Goal: Task Accomplishment & Management: Complete application form

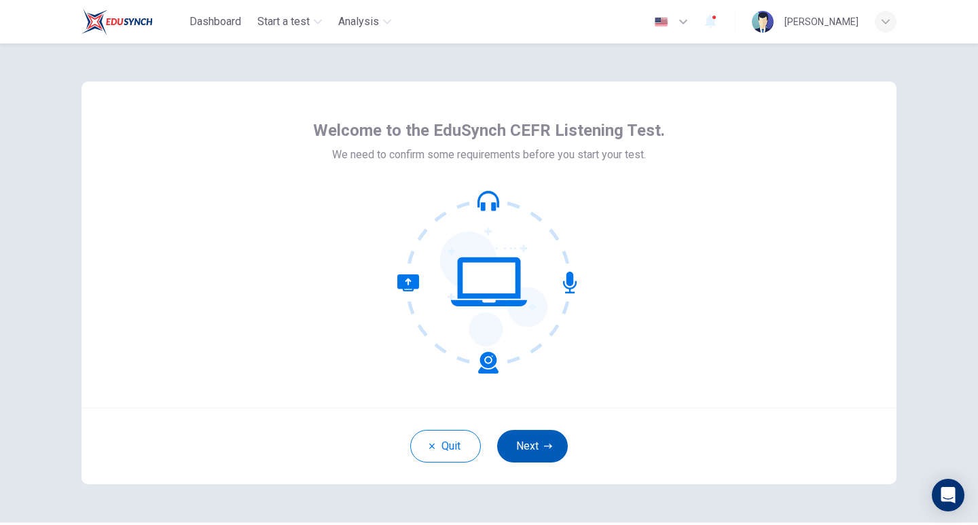
click at [532, 445] on button "Next" at bounding box center [532, 446] width 71 height 33
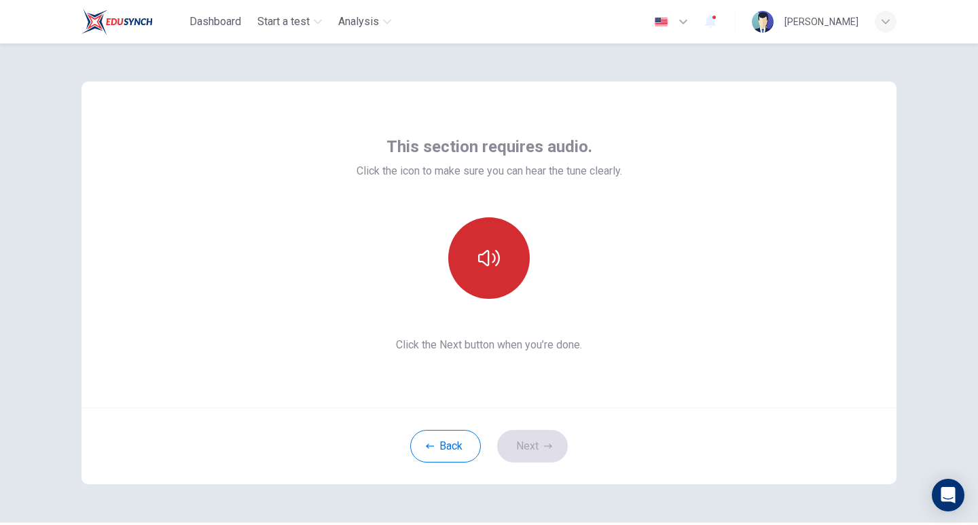
click at [475, 230] on button "button" at bounding box center [489, 258] width 82 height 82
click at [477, 232] on button "button" at bounding box center [489, 258] width 82 height 82
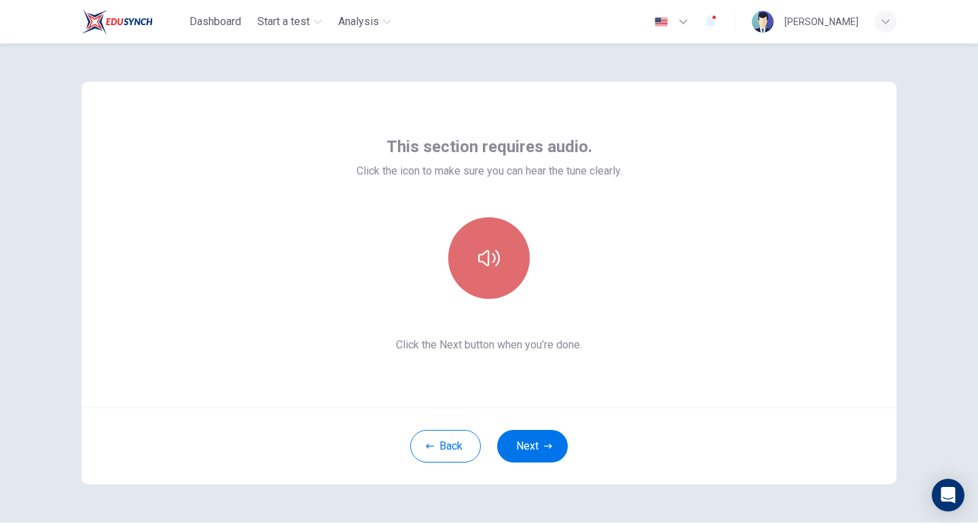
click at [477, 232] on button "button" at bounding box center [489, 258] width 82 height 82
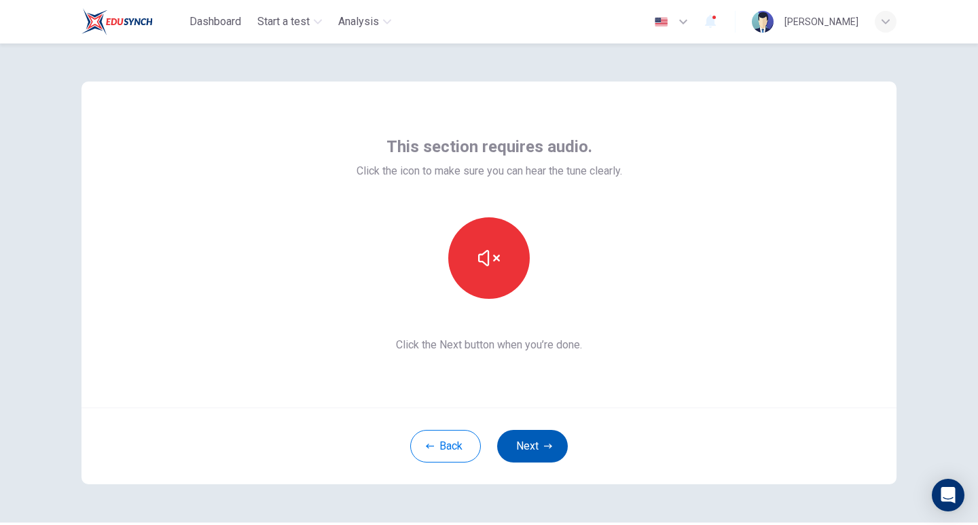
click at [544, 448] on icon "button" at bounding box center [548, 446] width 8 height 8
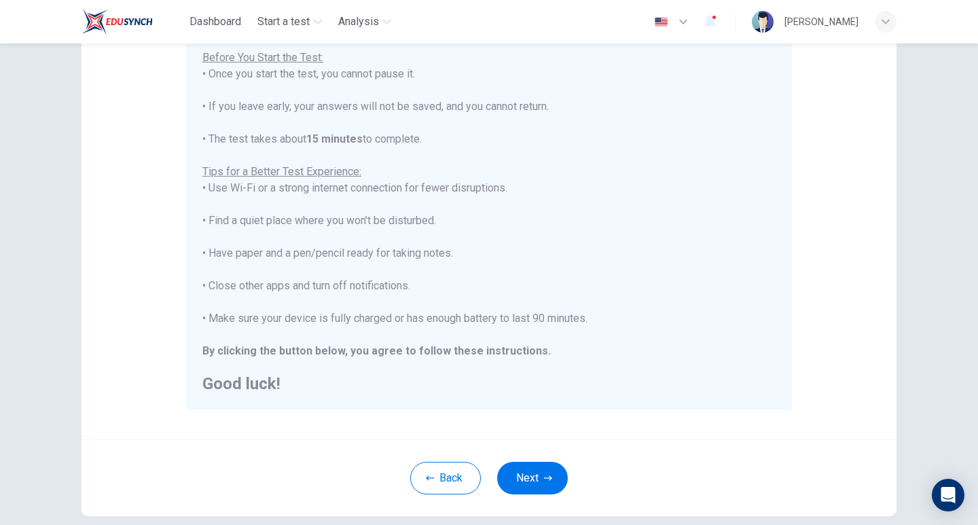
scroll to position [160, 0]
click at [550, 468] on button "Next" at bounding box center [532, 476] width 71 height 33
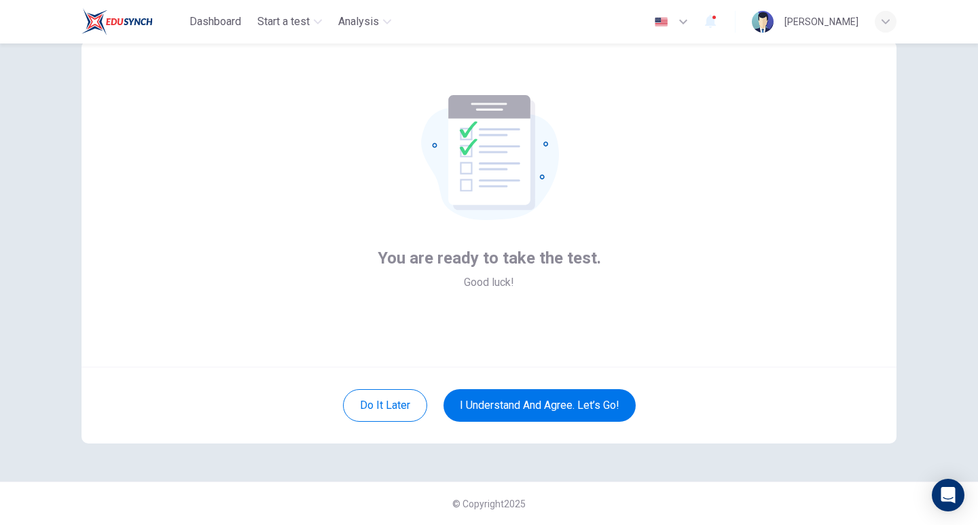
scroll to position [41, 0]
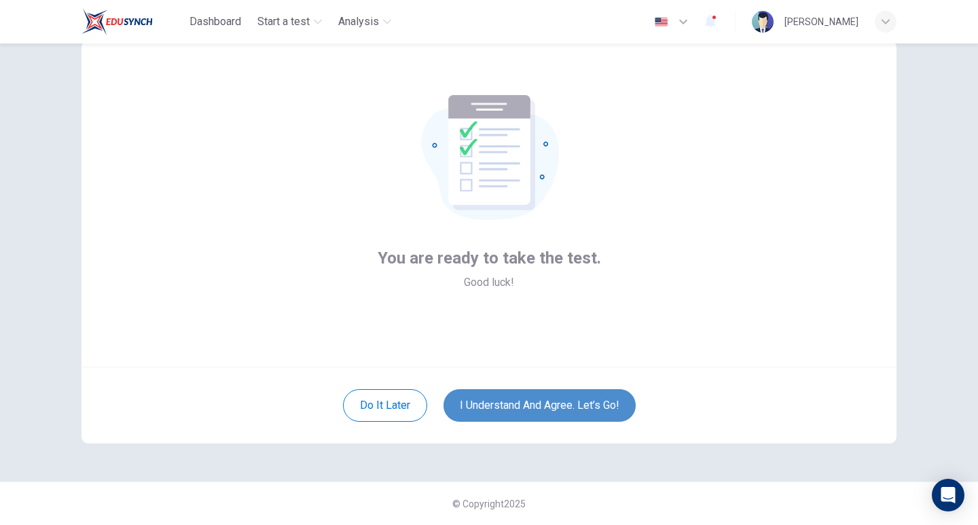
click at [534, 412] on button "I understand and agree. Let’s go!" at bounding box center [540, 405] width 192 height 33
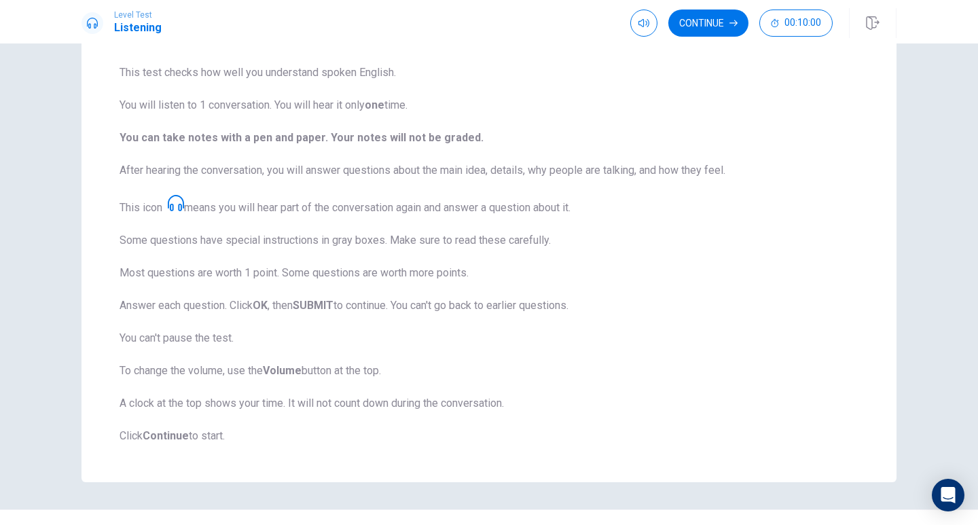
scroll to position [126, 0]
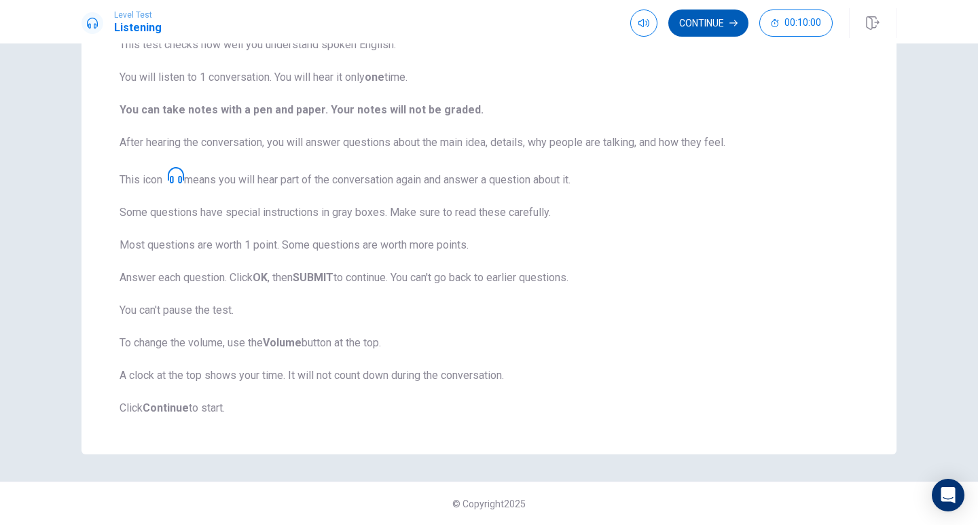
click at [694, 20] on button "Continue" at bounding box center [709, 23] width 80 height 27
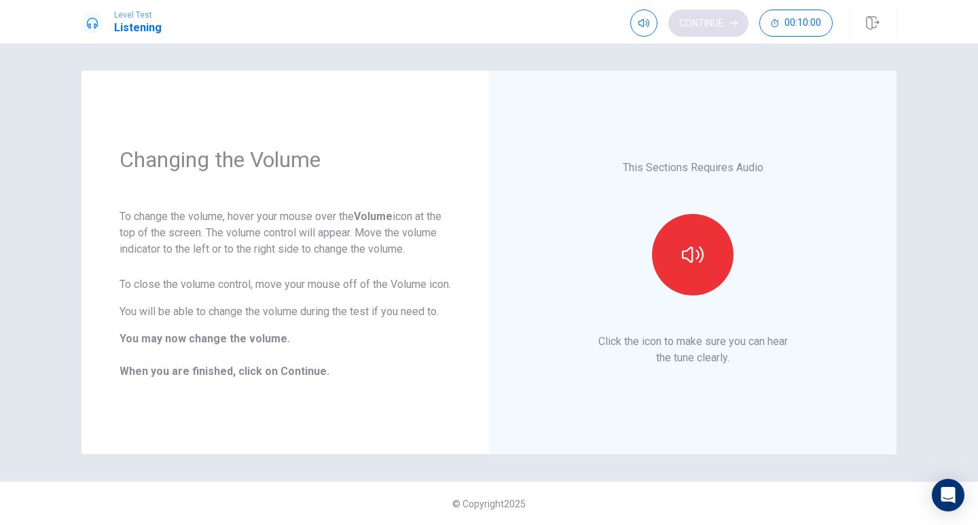
scroll to position [0, 0]
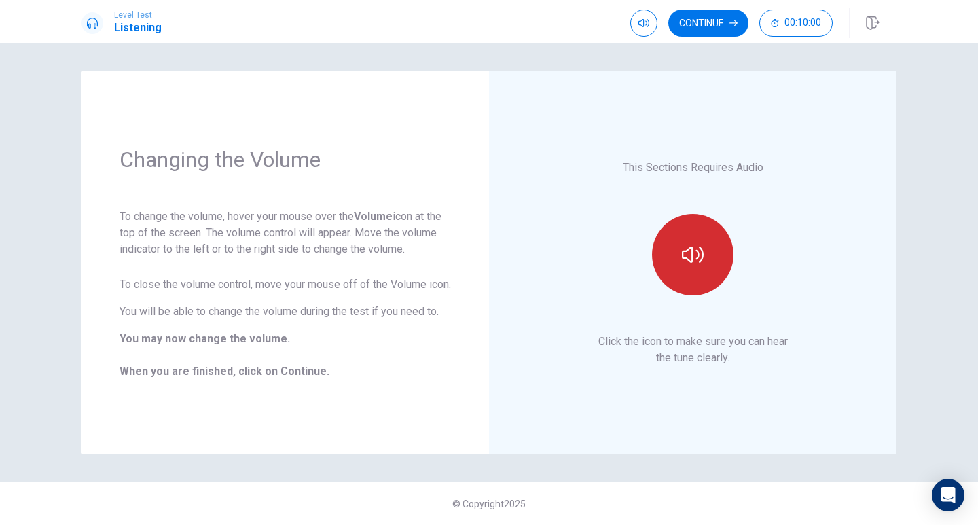
click at [667, 249] on button "button" at bounding box center [693, 255] width 82 height 82
type input "0.8"
drag, startPoint x: 664, startPoint y: 47, endPoint x: 656, endPoint y: 47, distance: 7.5
click at [656, 47] on span at bounding box center [658, 49] width 8 height 8
click at [694, 277] on button "button" at bounding box center [693, 255] width 82 height 82
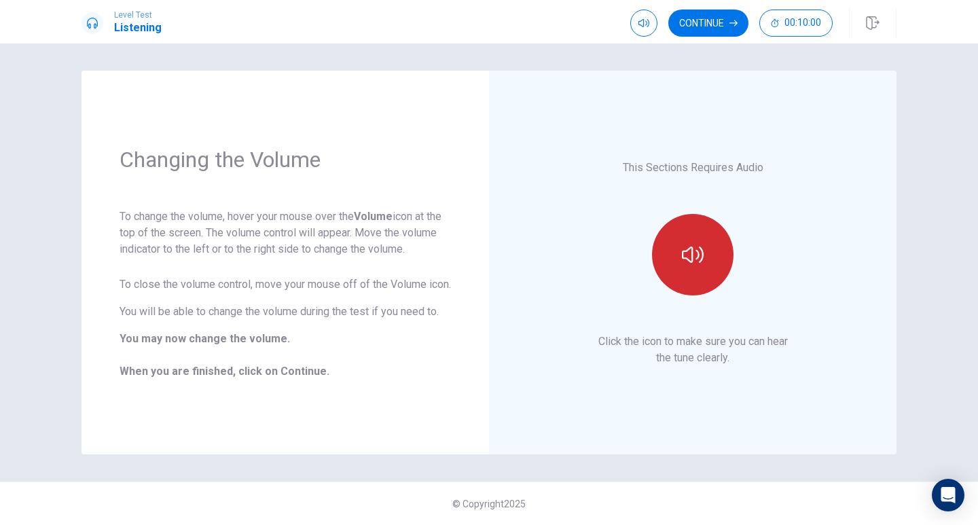
click at [694, 277] on button "button" at bounding box center [693, 255] width 82 height 82
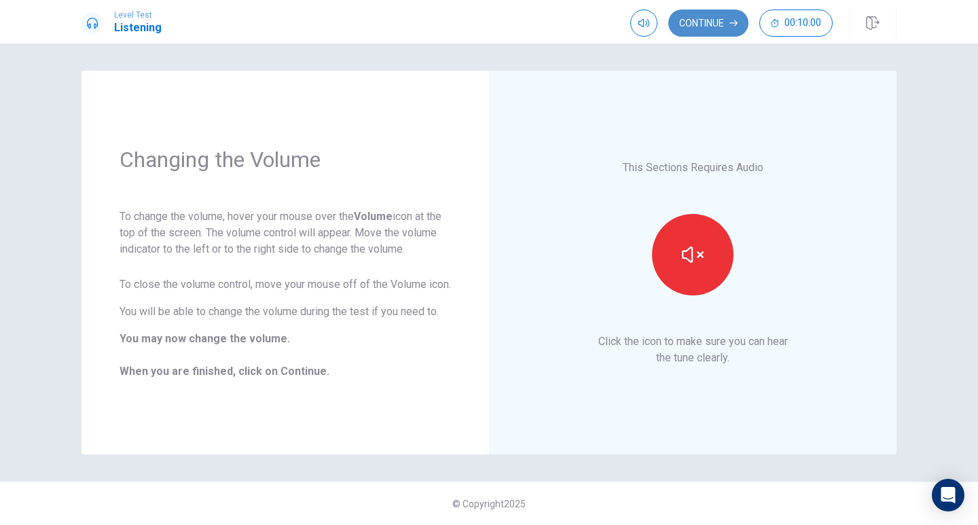
click at [698, 16] on button "Continue" at bounding box center [709, 23] width 80 height 27
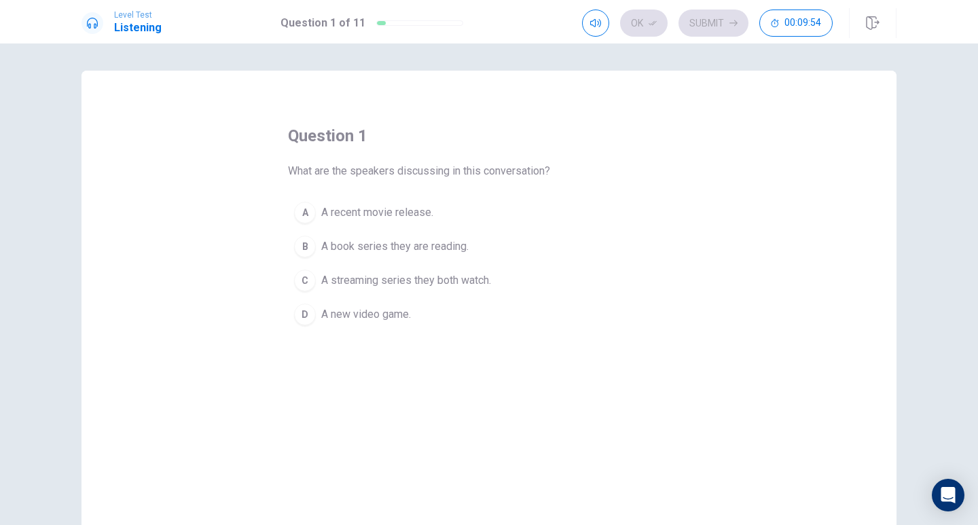
click at [358, 296] on button "C A streaming series they both watch." at bounding box center [489, 281] width 402 height 34
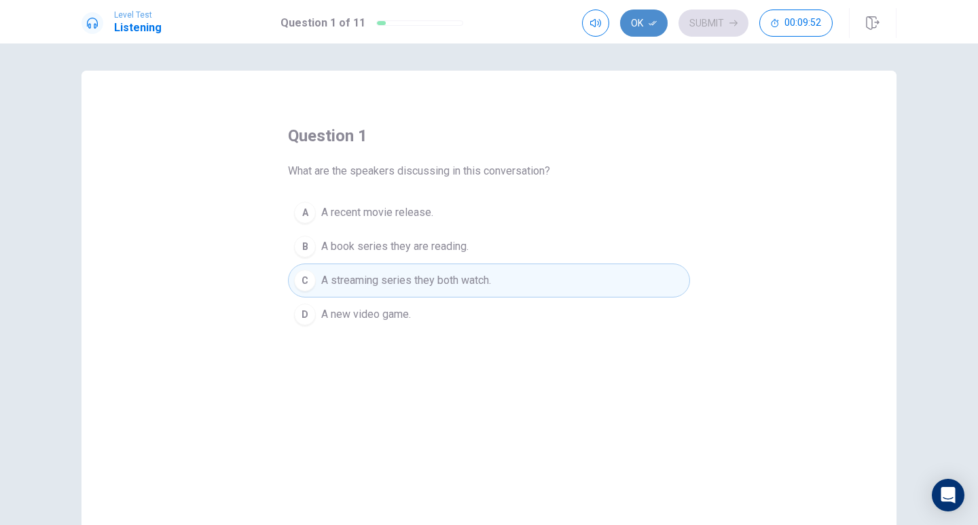
click at [653, 19] on icon "button" at bounding box center [653, 23] width 8 height 8
click at [697, 31] on button "Submit" at bounding box center [714, 23] width 70 height 27
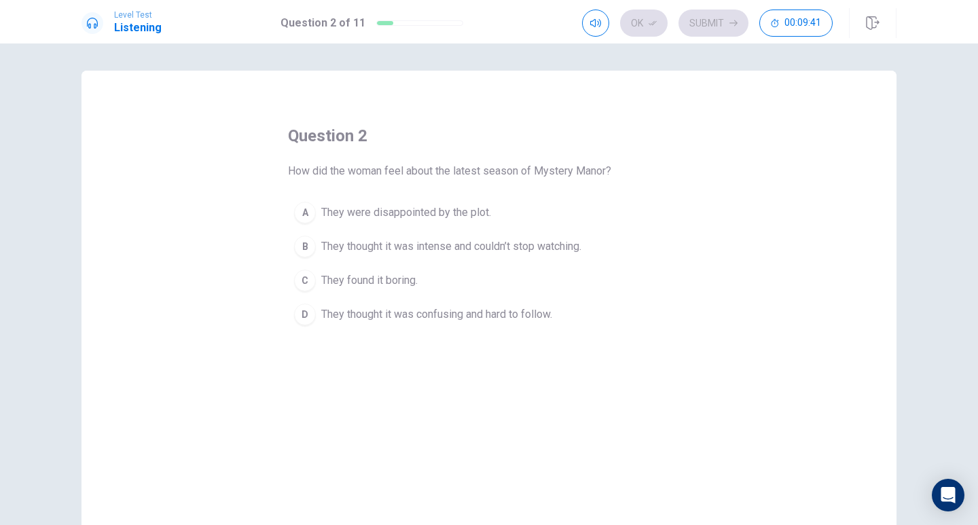
click at [408, 252] on span "They thought it was intense and couldn’t stop watching." at bounding box center [451, 247] width 260 height 16
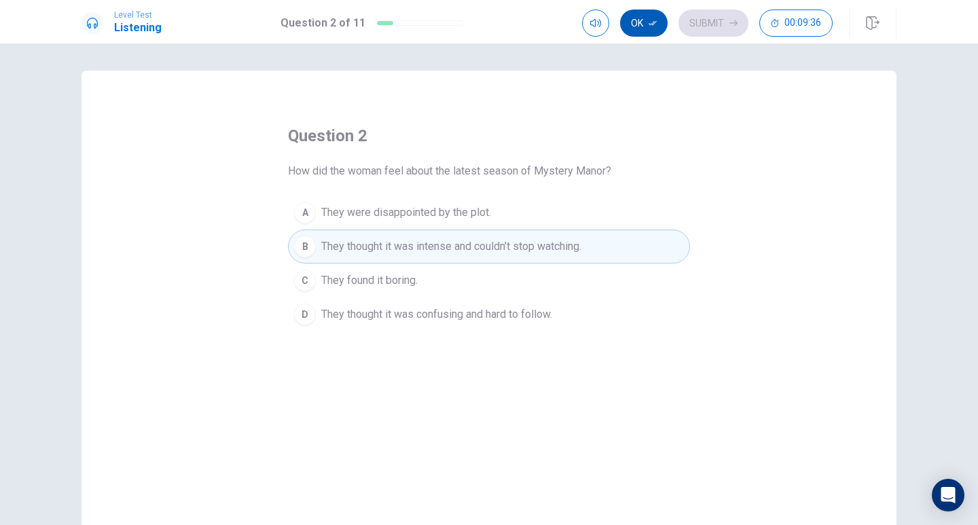
click at [654, 21] on icon "button" at bounding box center [653, 23] width 8 height 8
click at [686, 22] on button "Submit" at bounding box center [714, 23] width 70 height 27
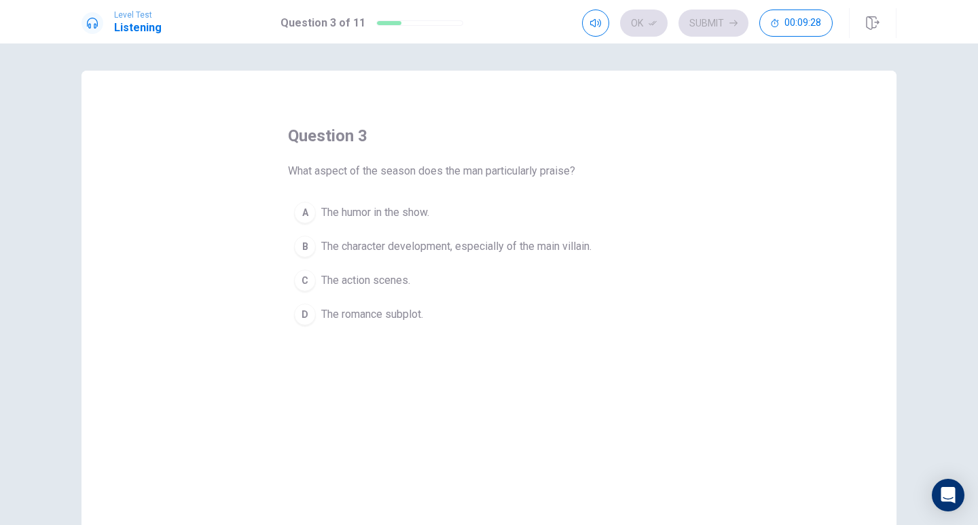
click at [379, 252] on span "The character development, especially of the main villain." at bounding box center [456, 247] width 270 height 16
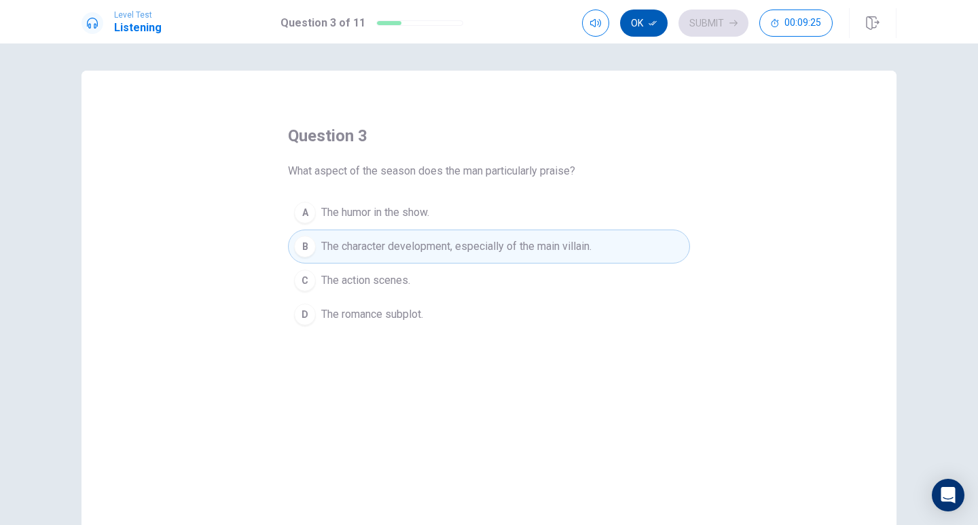
click at [651, 26] on icon "button" at bounding box center [653, 23] width 8 height 8
click at [690, 19] on button "Submit" at bounding box center [714, 23] width 70 height 27
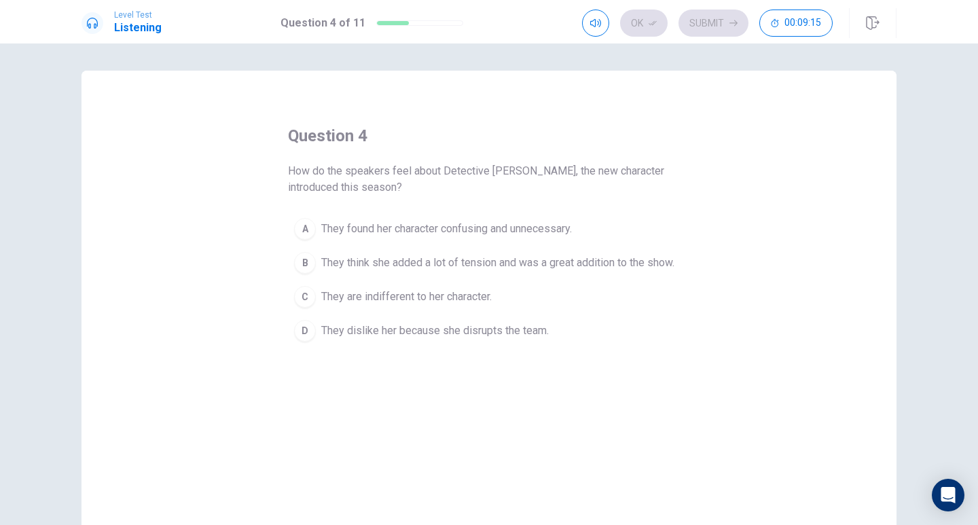
click at [395, 267] on span "They think she added a lot of tension and was a great addition to the show." at bounding box center [497, 263] width 353 height 16
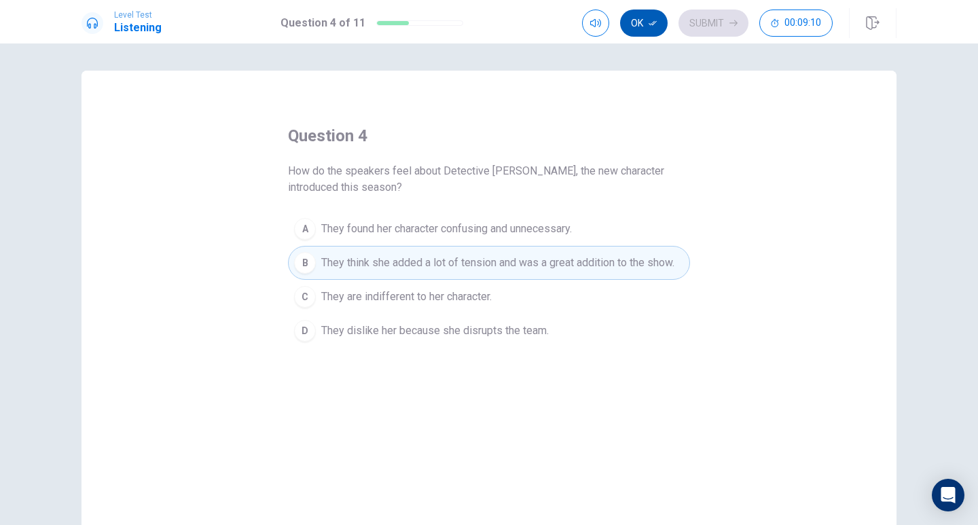
click at [643, 24] on button "Ok" at bounding box center [644, 23] width 48 height 27
click at [708, 29] on button "Submit" at bounding box center [714, 23] width 70 height 27
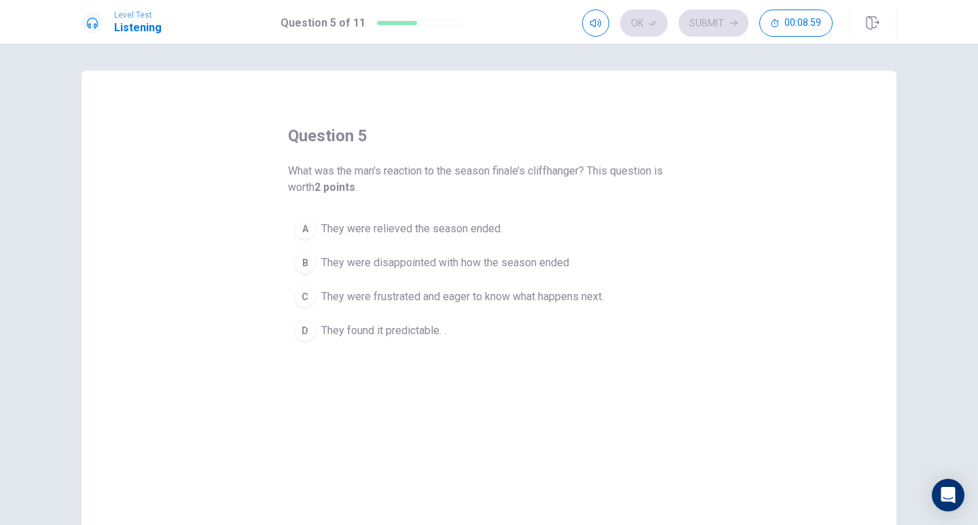
click at [417, 301] on span "They were frustrated and eager to know what happens next." at bounding box center [462, 297] width 283 height 16
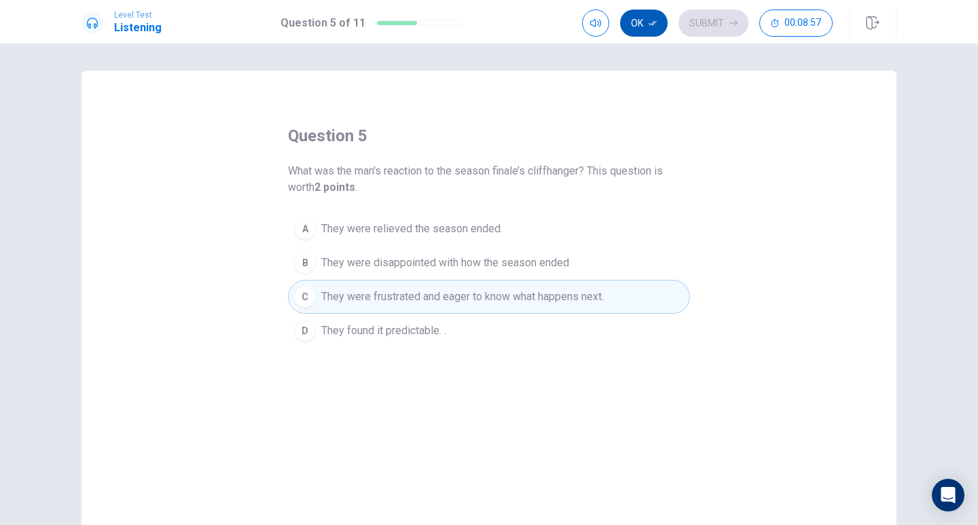
click at [634, 33] on button "Ok" at bounding box center [644, 23] width 48 height 27
click at [682, 26] on button "Submit" at bounding box center [714, 23] width 70 height 27
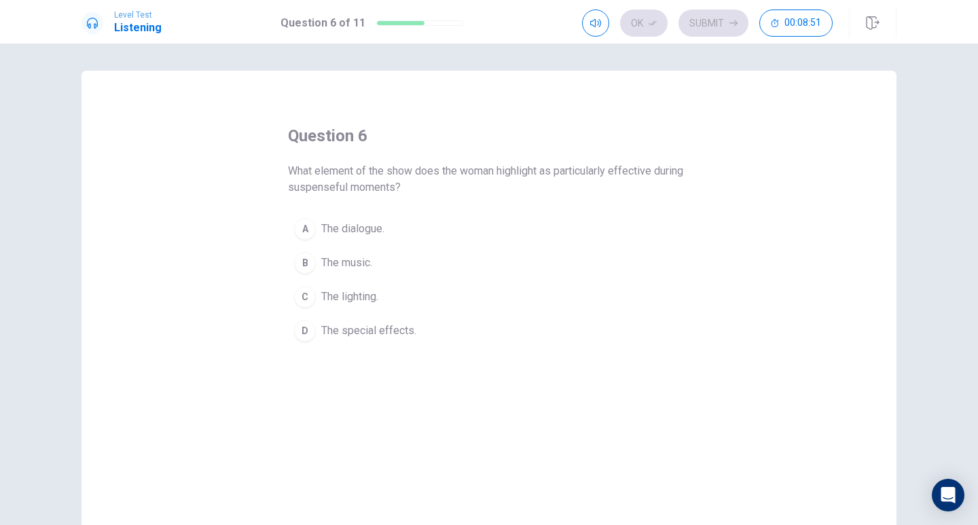
click at [358, 261] on span "The music." at bounding box center [346, 263] width 51 height 16
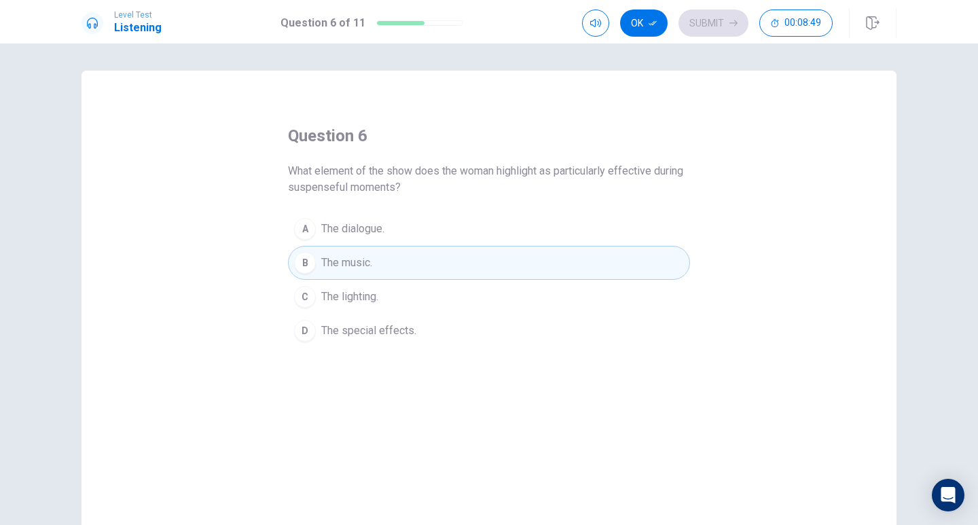
click at [632, 27] on button "Ok" at bounding box center [644, 23] width 48 height 27
click at [688, 24] on button "Submit" at bounding box center [714, 23] width 70 height 27
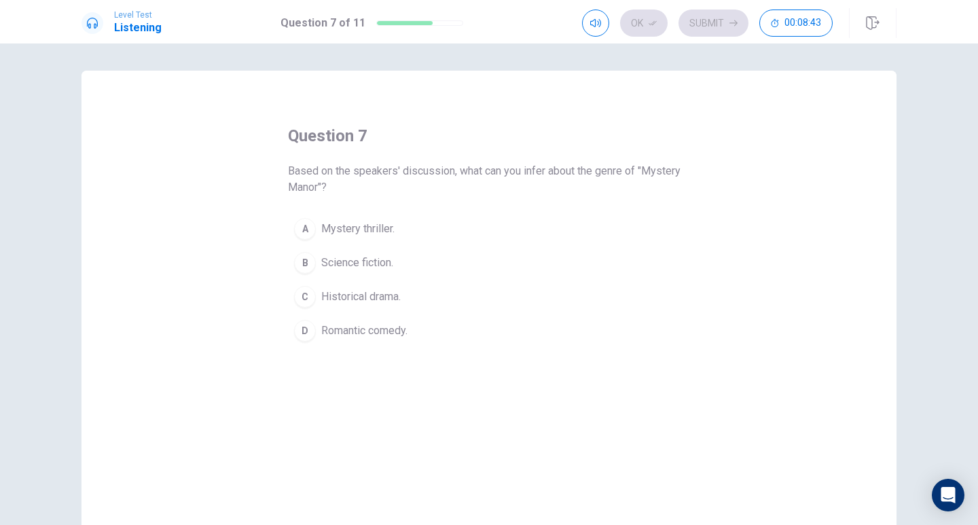
click at [358, 236] on span "Mystery thriller." at bounding box center [357, 229] width 73 height 16
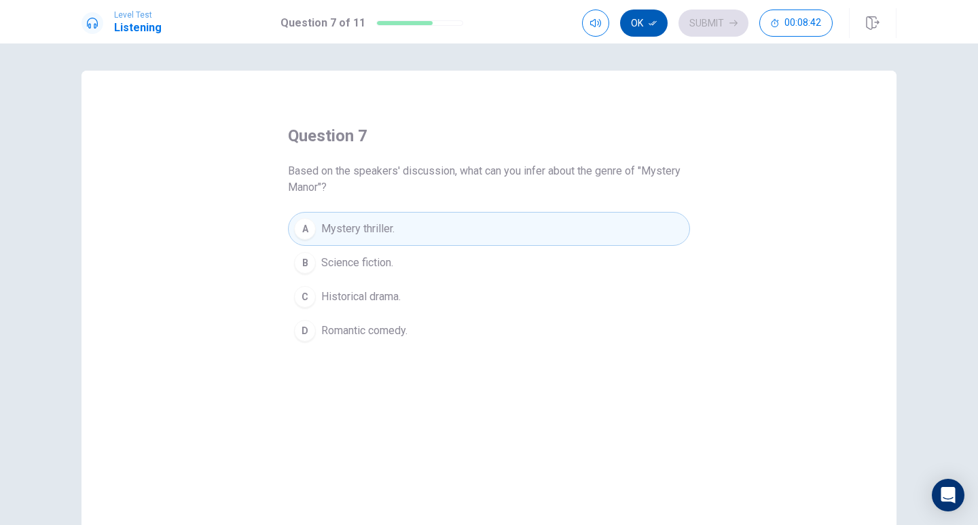
click at [657, 22] on icon "button" at bounding box center [653, 23] width 8 height 8
click at [705, 18] on button "Submit" at bounding box center [714, 23] width 70 height 27
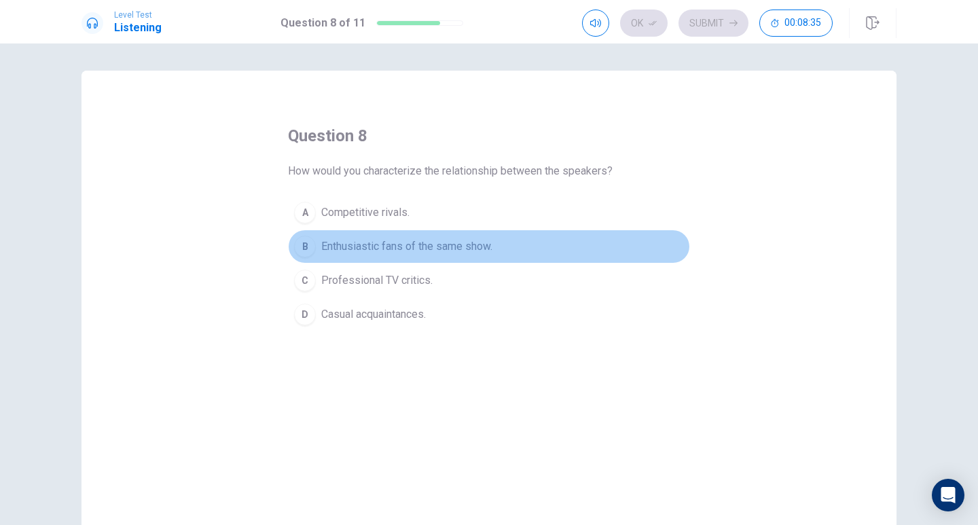
click at [374, 251] on span "Enthusiastic fans of the same show." at bounding box center [406, 247] width 171 height 16
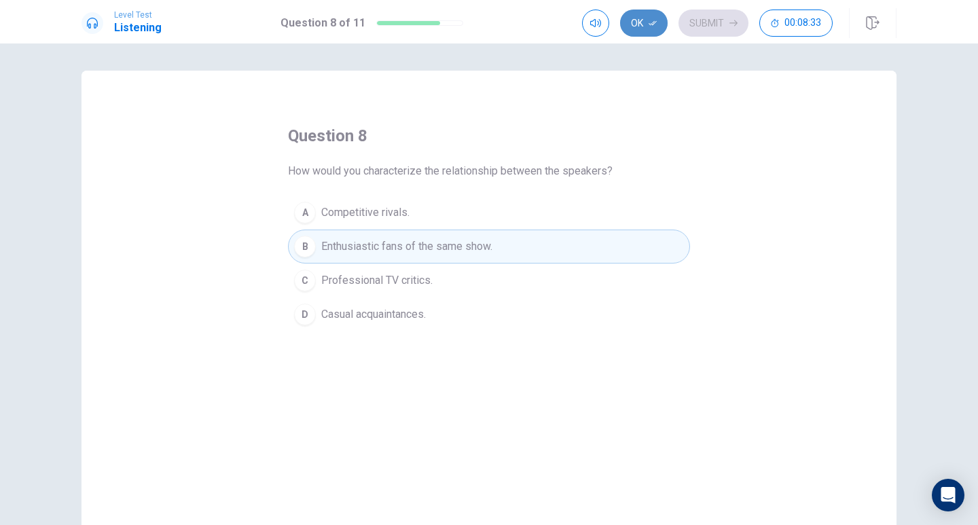
click at [625, 20] on button "Ok" at bounding box center [644, 23] width 48 height 27
click at [697, 18] on button "Submit" at bounding box center [714, 23] width 70 height 27
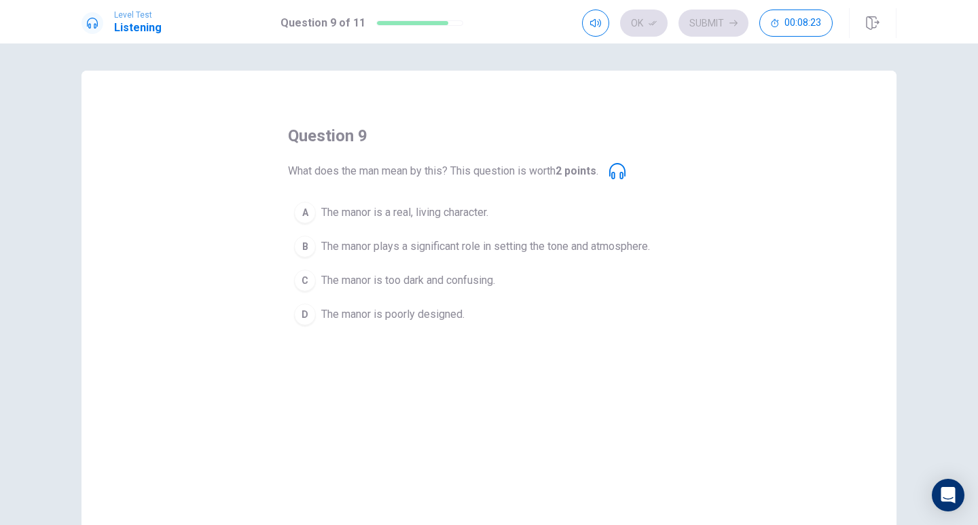
click at [412, 251] on span "The manor plays a significant role in setting the tone and atmosphere." at bounding box center [485, 247] width 329 height 16
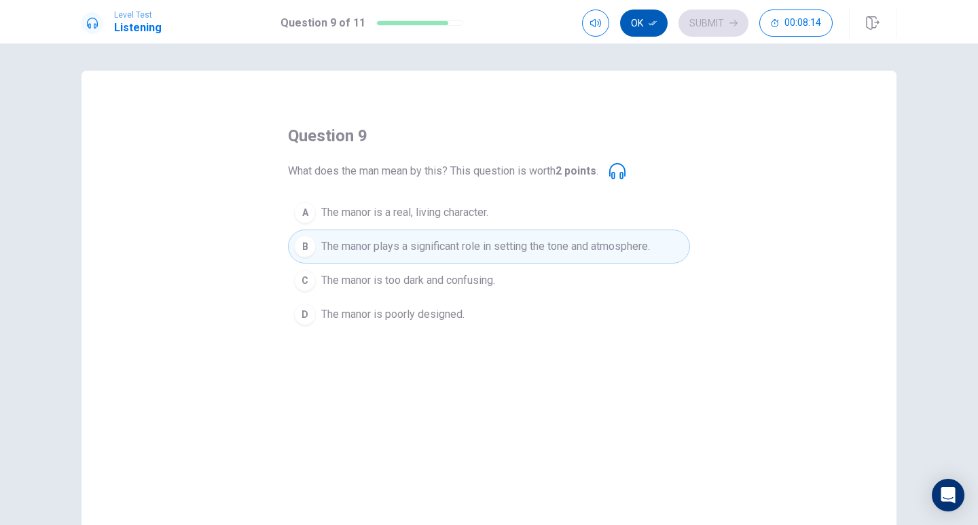
click at [636, 27] on button "Ok" at bounding box center [644, 23] width 48 height 27
click at [730, 19] on icon "button" at bounding box center [734, 23] width 8 height 8
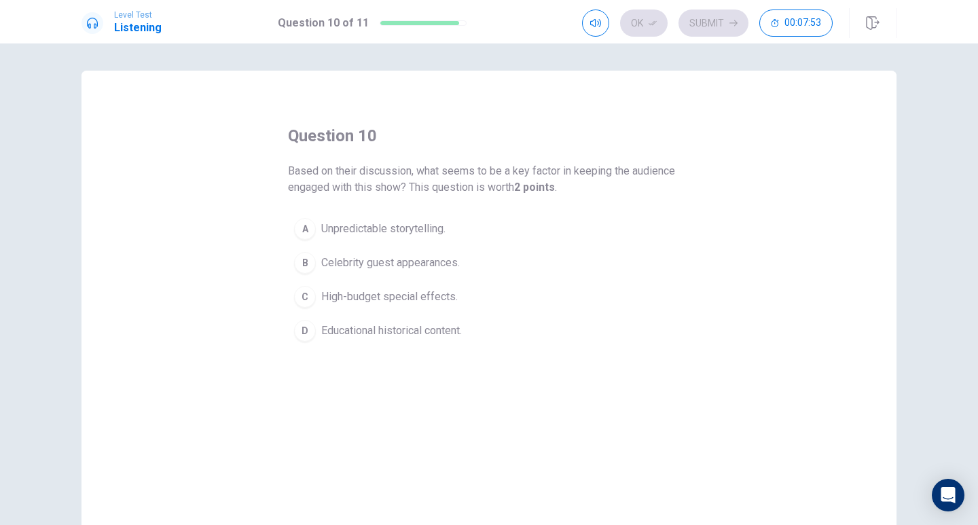
click at [412, 236] on span "Unpredictable storytelling." at bounding box center [383, 229] width 124 height 16
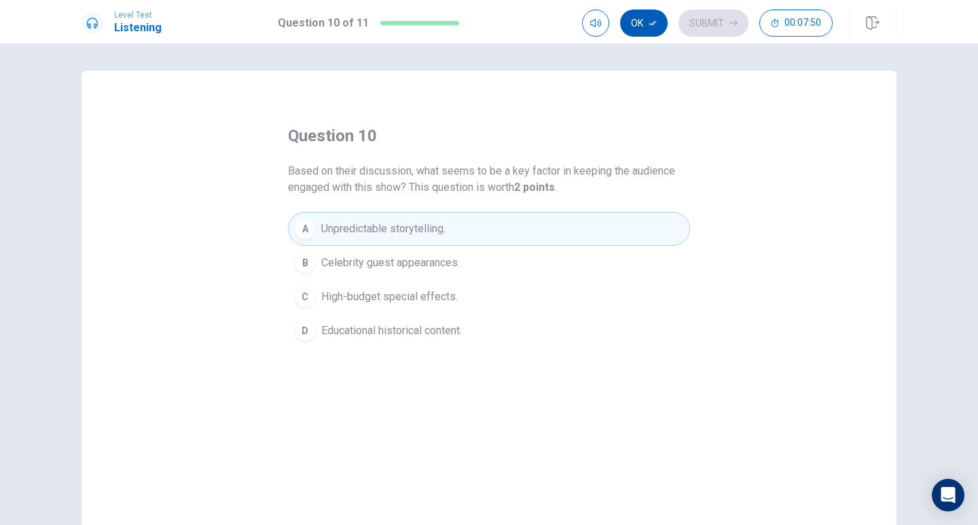
click at [639, 31] on button "Ok" at bounding box center [644, 23] width 48 height 27
click at [731, 17] on button "Submit" at bounding box center [714, 23] width 70 height 27
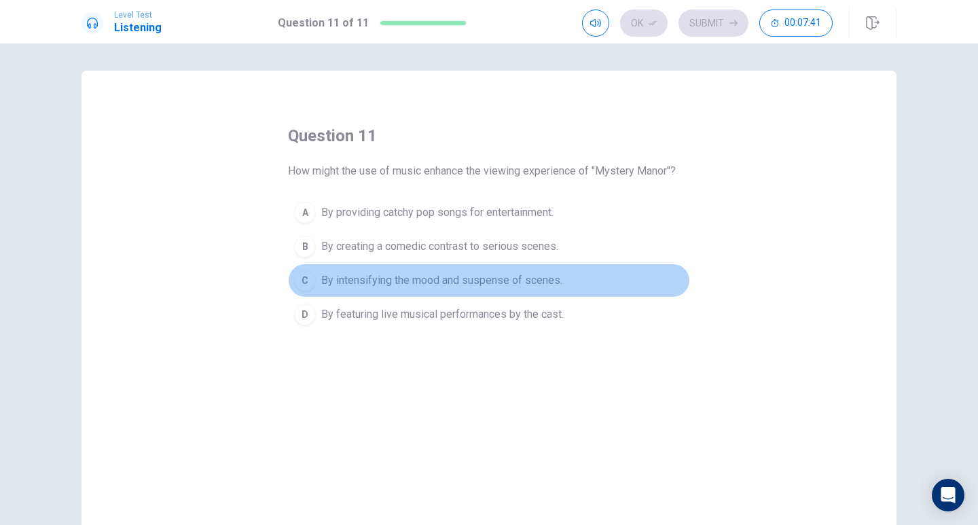
click at [377, 284] on span "By intensifying the mood and suspense of scenes." at bounding box center [441, 280] width 241 height 16
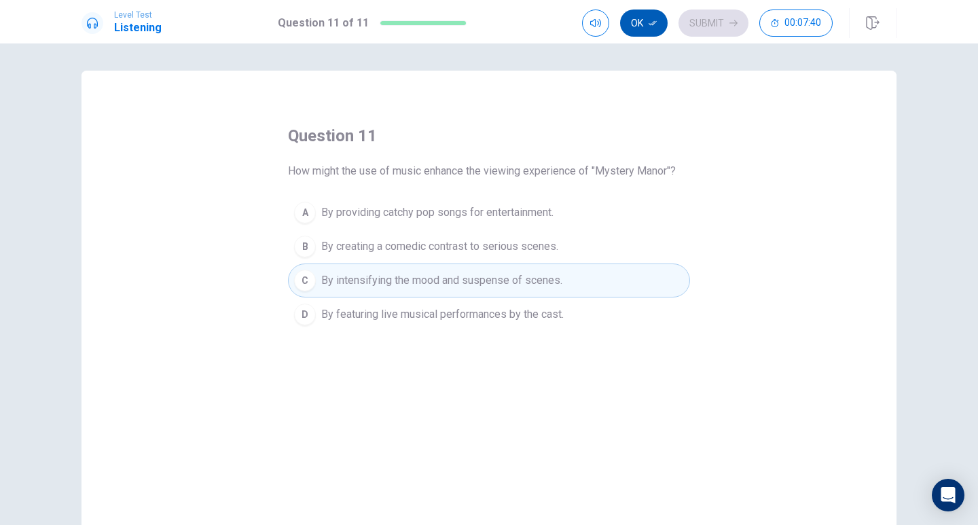
click at [632, 31] on button "Ok" at bounding box center [644, 23] width 48 height 27
click at [731, 33] on button "Submit" at bounding box center [714, 23] width 70 height 27
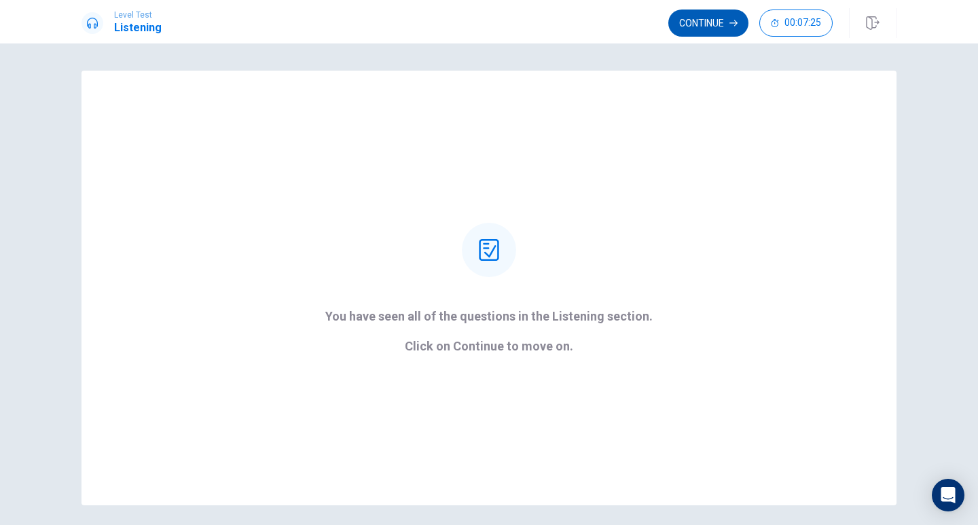
click at [715, 13] on button "Continue" at bounding box center [709, 23] width 80 height 27
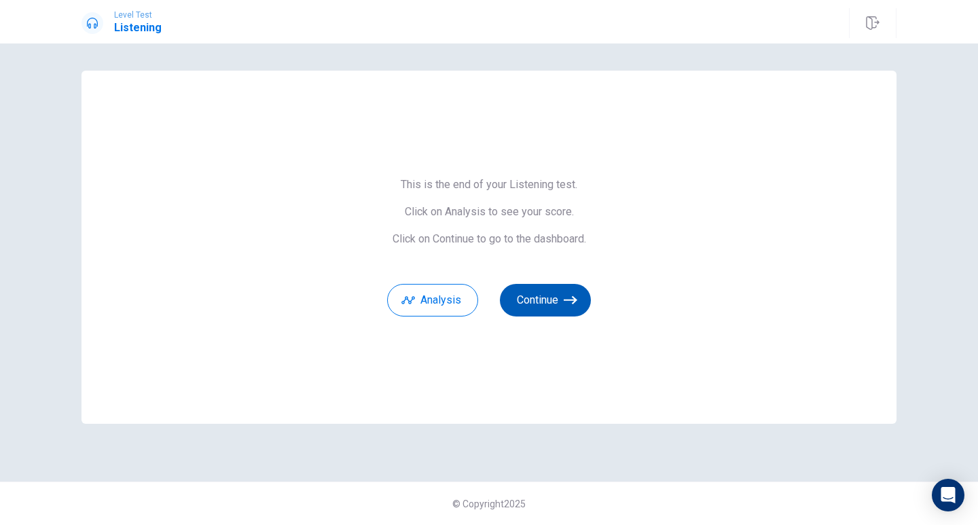
click at [550, 287] on button "Continue" at bounding box center [545, 300] width 91 height 33
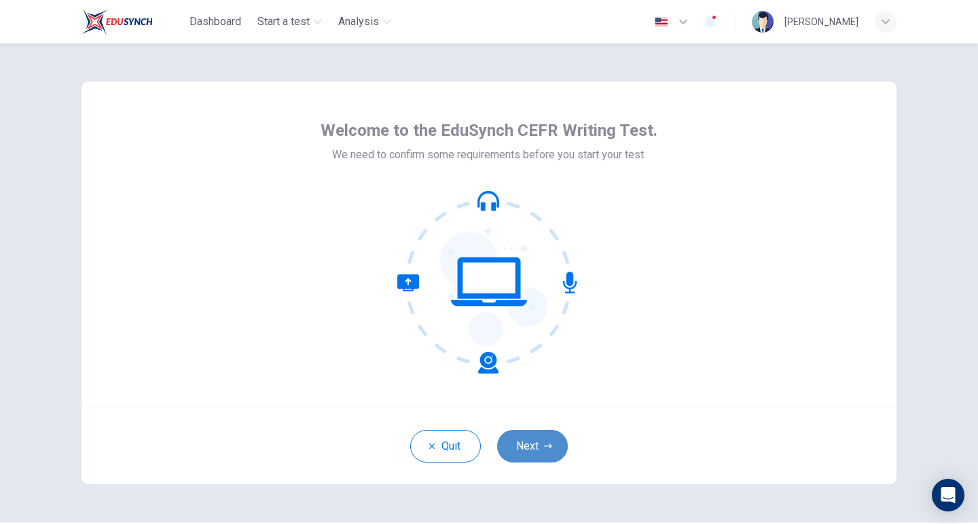
click at [525, 448] on button "Next" at bounding box center [532, 446] width 71 height 33
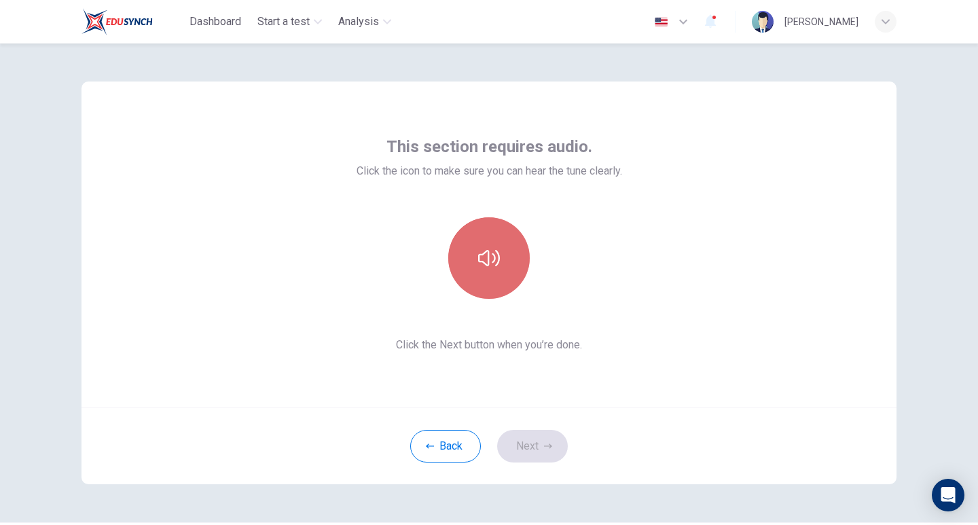
click at [468, 279] on button "button" at bounding box center [489, 258] width 82 height 82
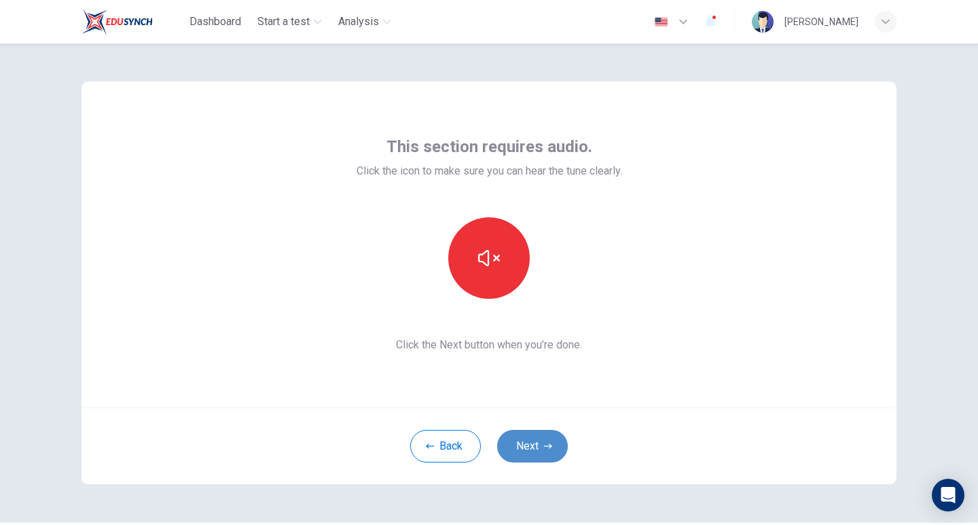
click at [547, 442] on button "Next" at bounding box center [532, 446] width 71 height 33
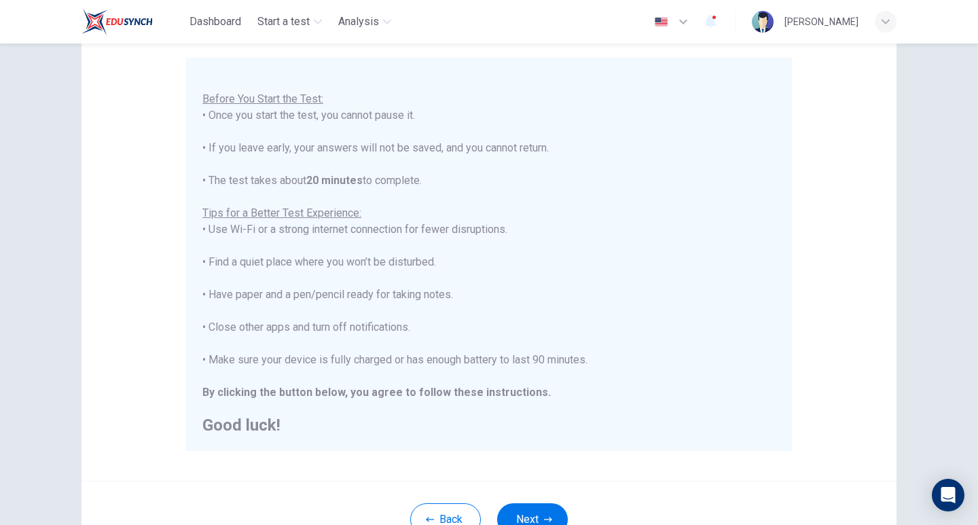
scroll to position [136, 0]
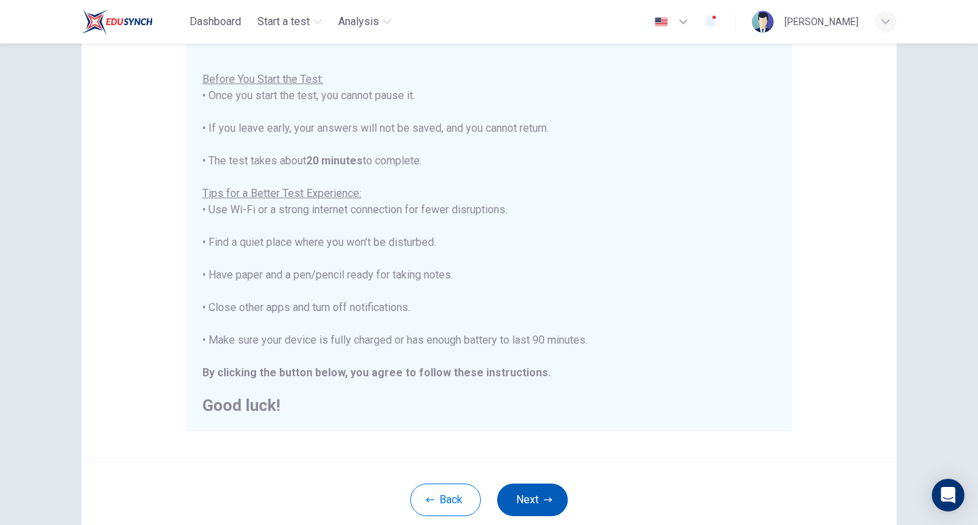
click at [525, 495] on button "Next" at bounding box center [532, 500] width 71 height 33
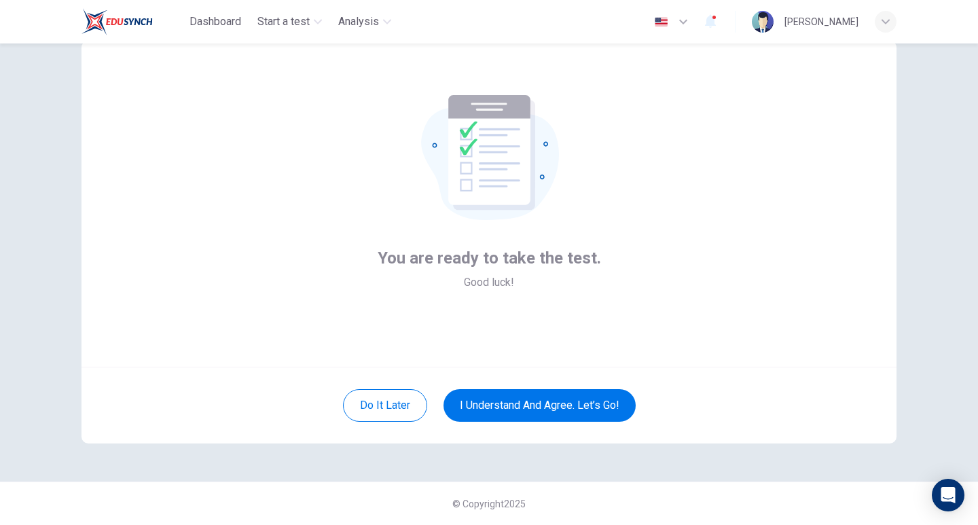
scroll to position [41, 0]
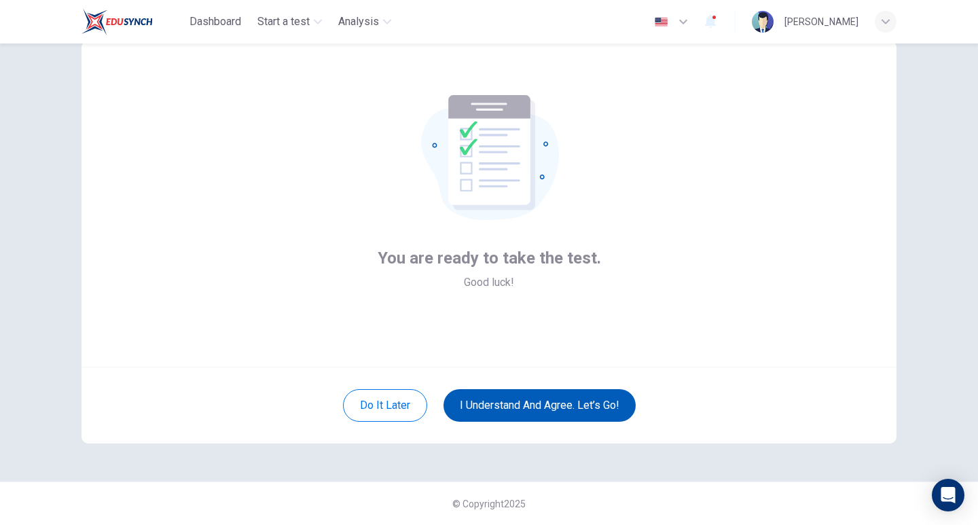
click at [461, 406] on button "I understand and agree. Let’s go!" at bounding box center [540, 405] width 192 height 33
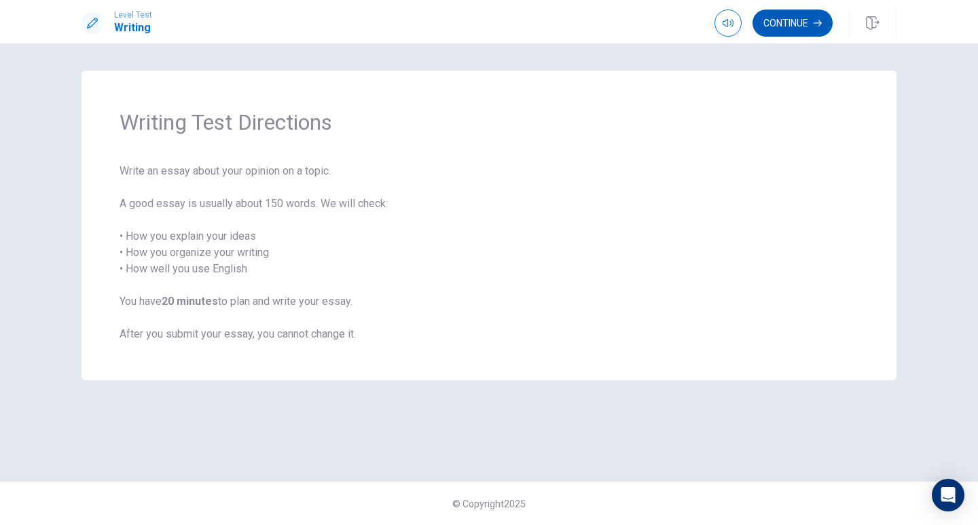
click at [775, 24] on button "Continue" at bounding box center [793, 23] width 80 height 27
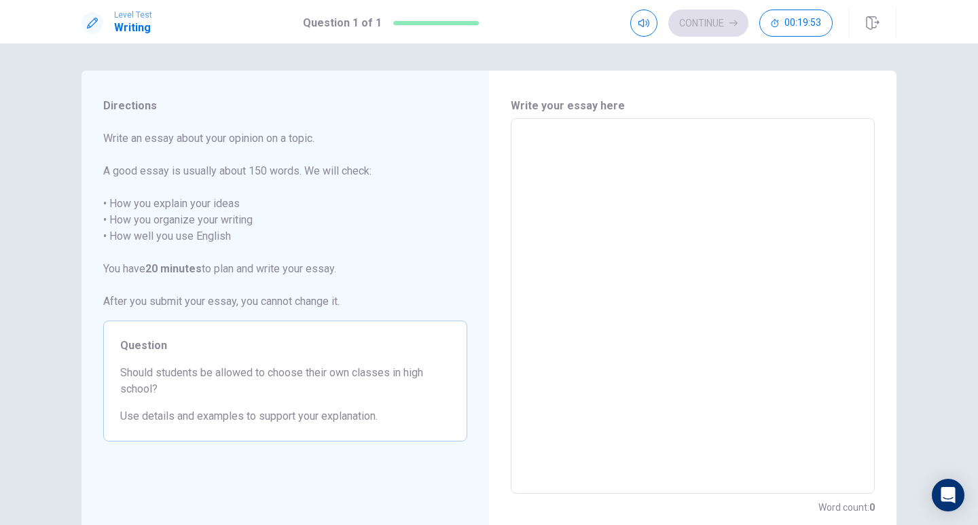
click at [566, 173] on textarea at bounding box center [693, 306] width 345 height 353
type textarea "S"
type textarea "x"
type textarea "St"
type textarea "x"
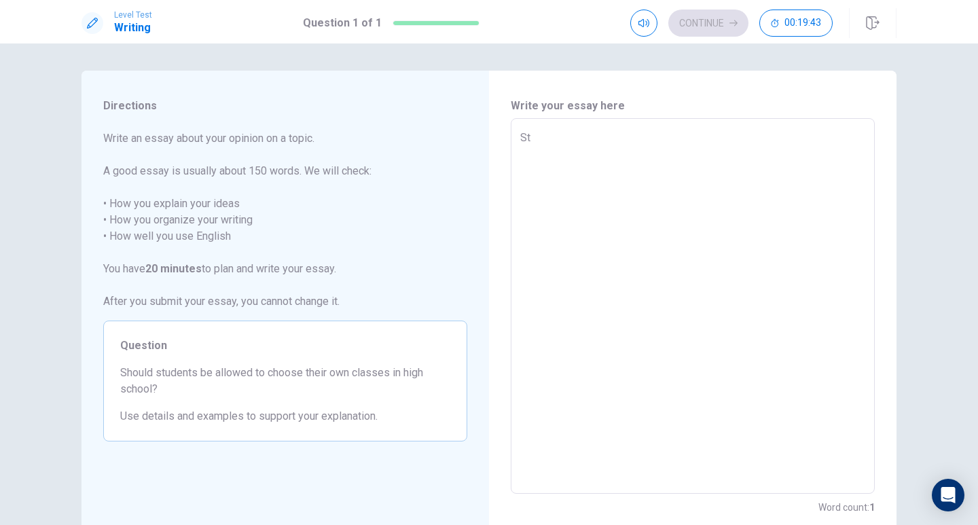
type textarea "Stu"
type textarea "x"
type textarea "Stud"
type textarea "x"
type textarea "Stude"
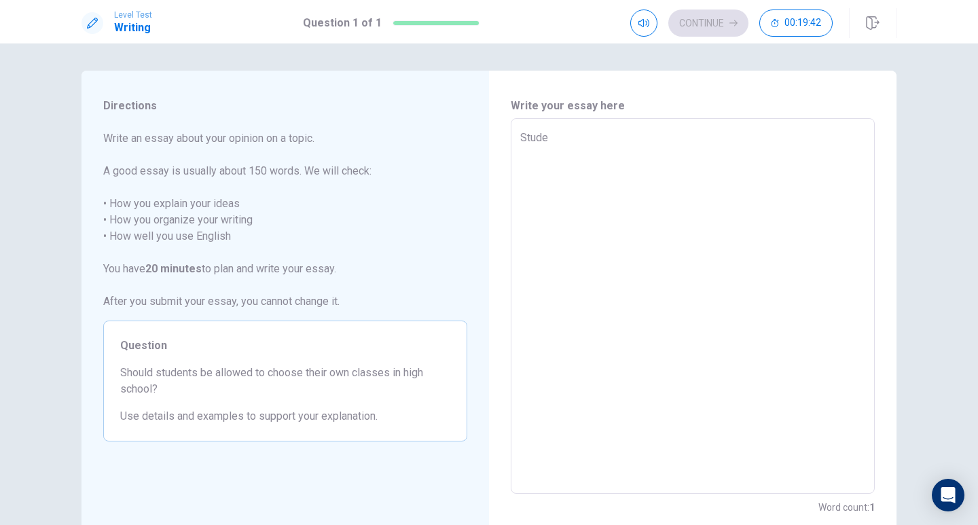
type textarea "x"
type textarea "Studen"
type textarea "x"
type textarea "Student"
type textarea "x"
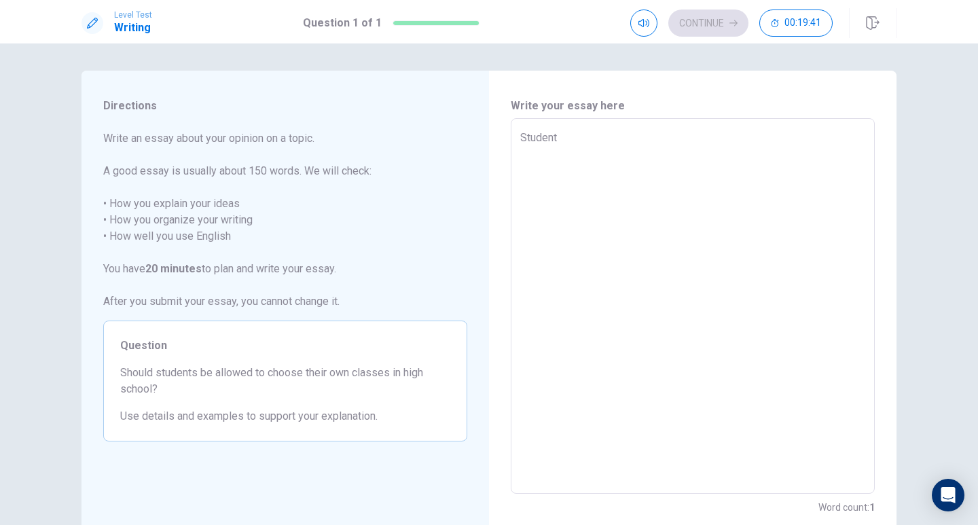
type textarea "Student"
type textarea "x"
type textarea "Student s"
type textarea "x"
type textarea "Student sh"
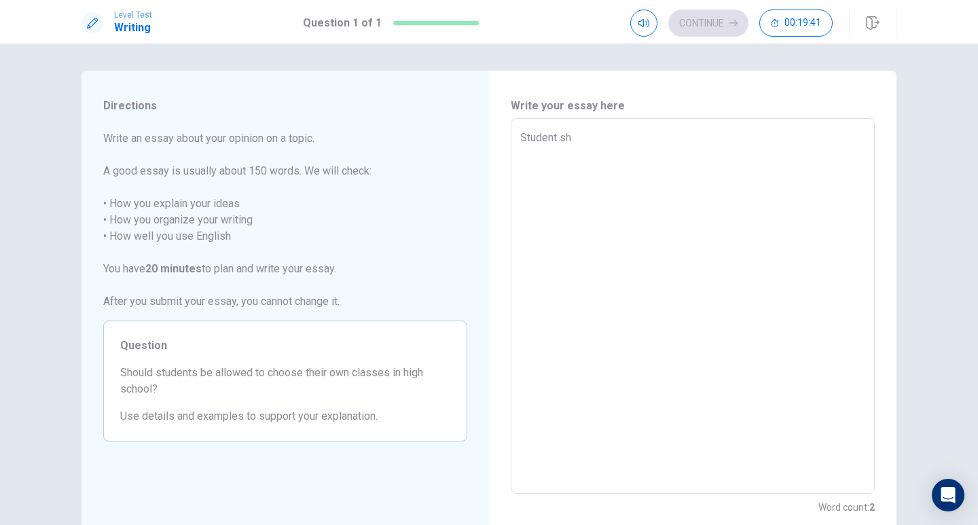
type textarea "x"
type textarea "Student sho"
type textarea "x"
type textarea "Student shou"
type textarea "x"
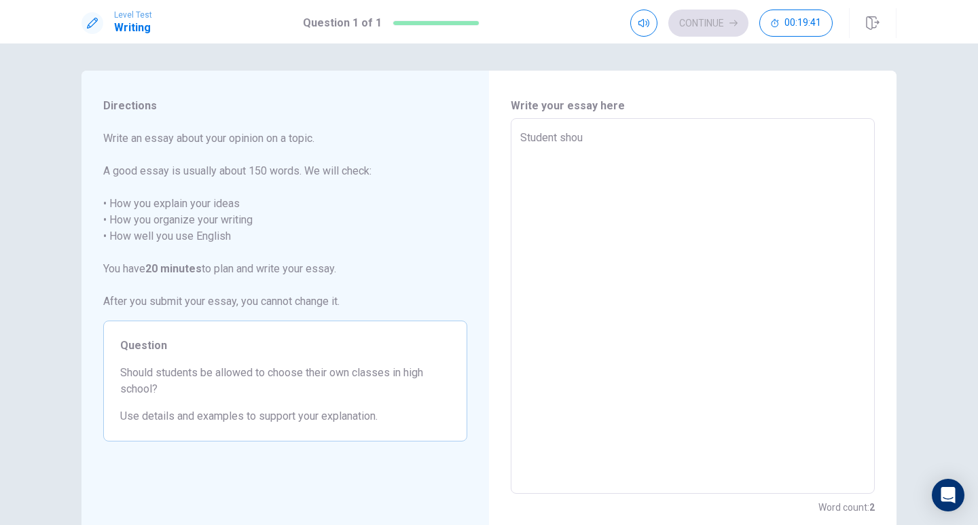
type textarea "Student shoul"
type textarea "x"
type textarea "Student should"
type textarea "x"
type textarea "Student should"
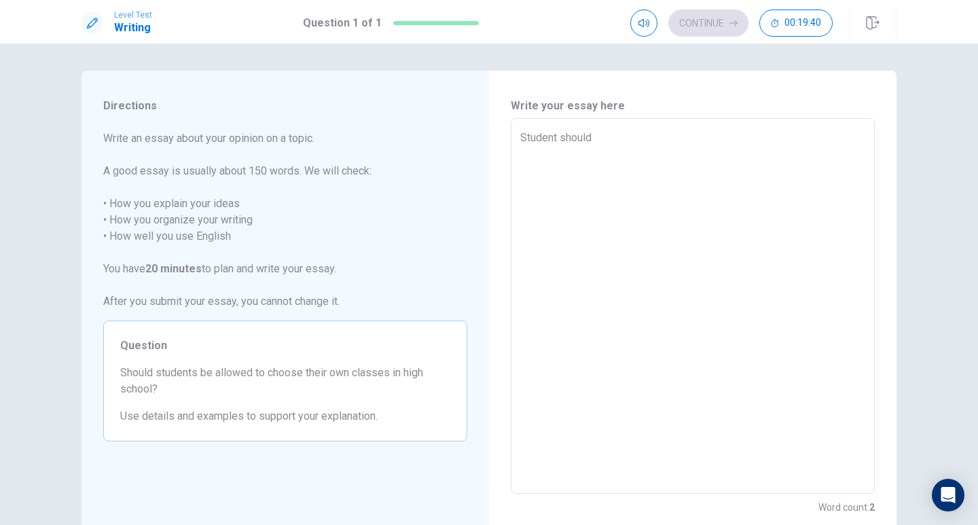
type textarea "x"
type textarea "Student should n"
type textarea "x"
type textarea "Student should no"
type textarea "x"
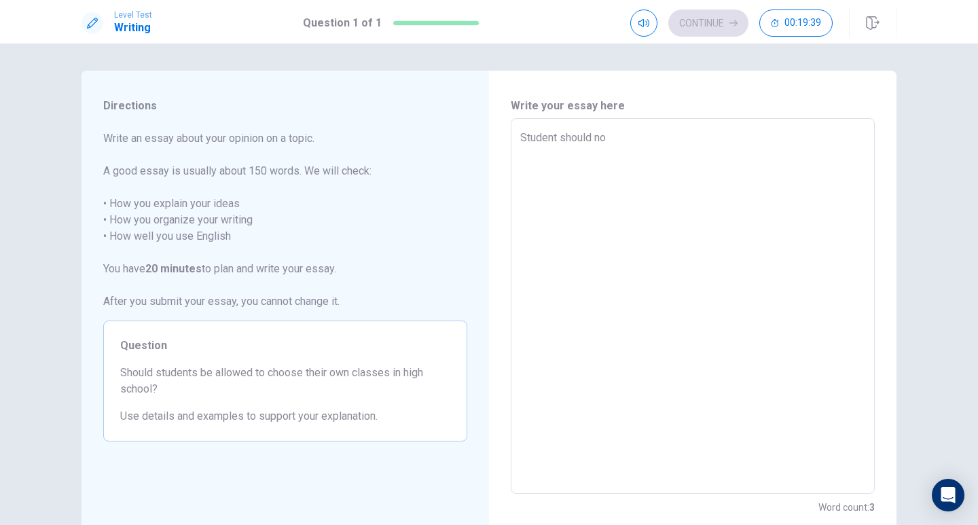
type textarea "Student should not"
type textarea "x"
type textarea "Student should not"
type textarea "x"
type textarea "Student should not"
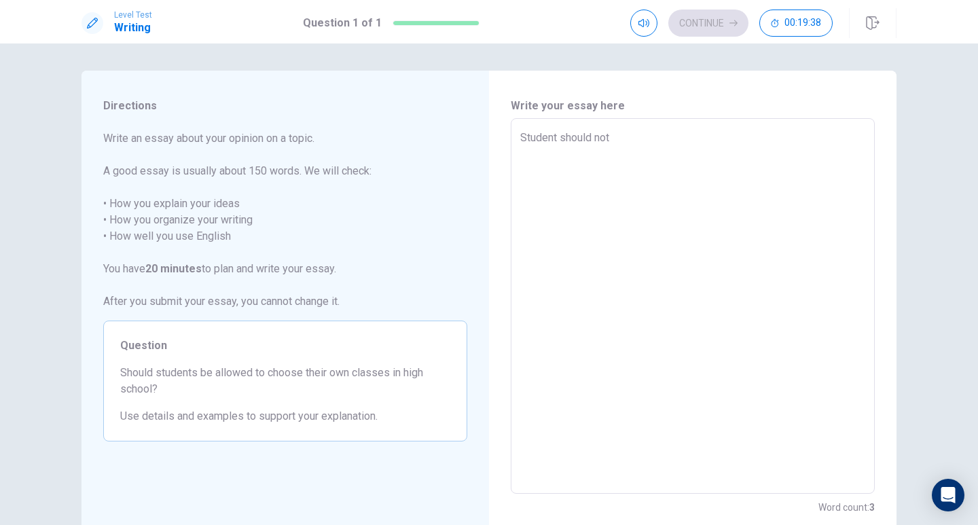
type textarea "x"
type textarea "Student should no"
type textarea "x"
type textarea "Student should n"
type textarea "x"
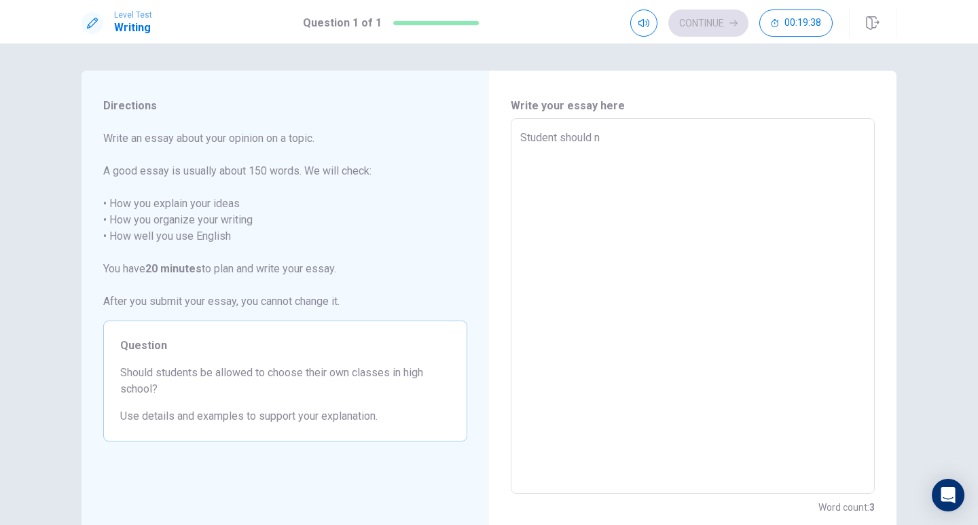
type textarea "Student should"
type textarea "x"
type textarea "Student shoul"
type textarea "x"
type textarea "Student sho"
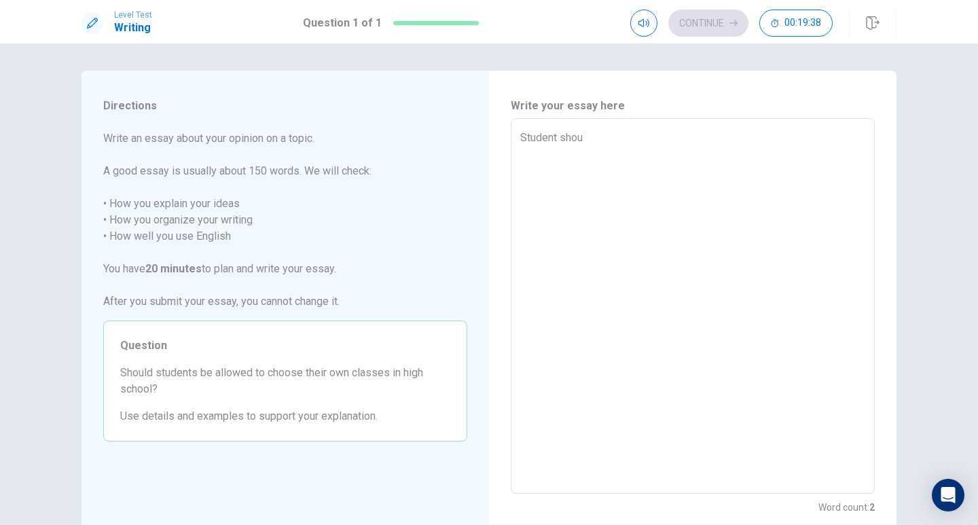
type textarea "x"
type textarea "Student sh"
type textarea "x"
type textarea "Student s"
type textarea "x"
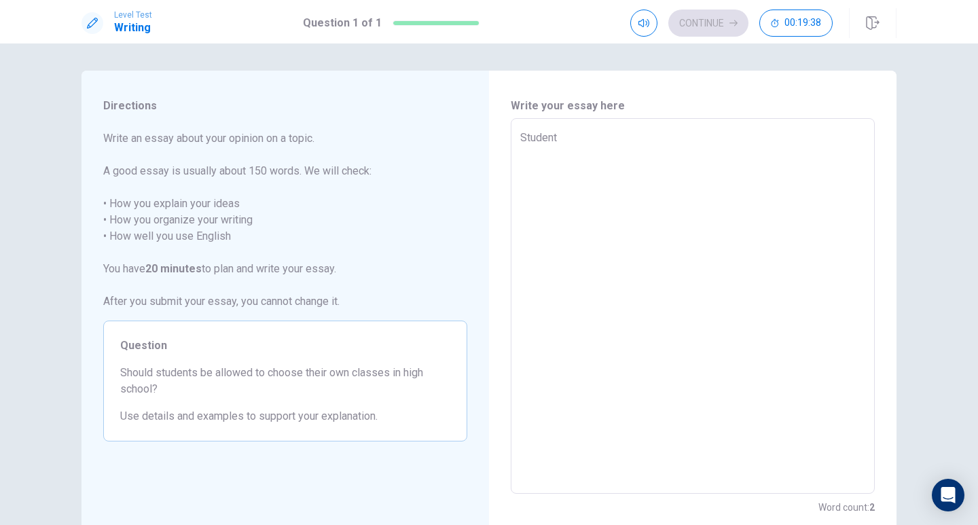
type textarea "Student"
type textarea "x"
type textarea "Studen"
type textarea "x"
type textarea "Stud"
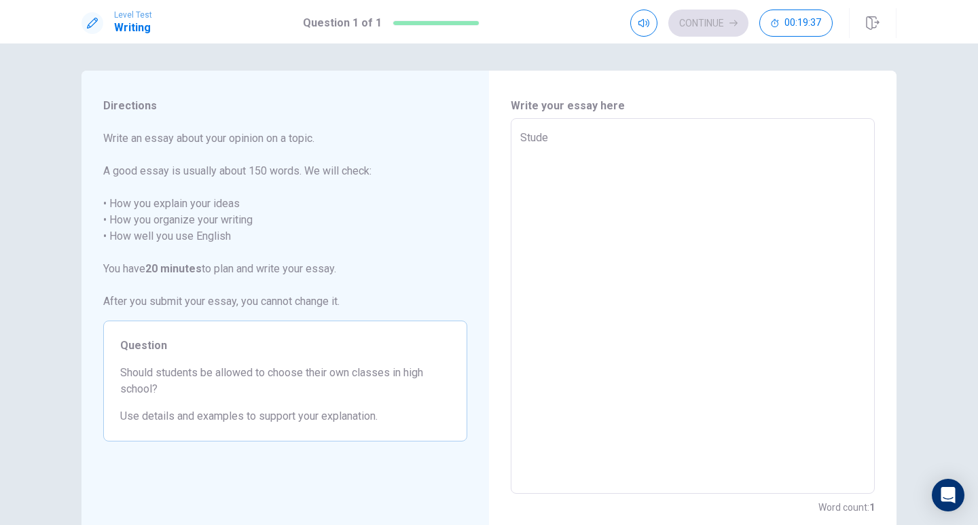
type textarea "x"
type textarea "Stu"
type textarea "x"
type textarea "S"
type textarea "x"
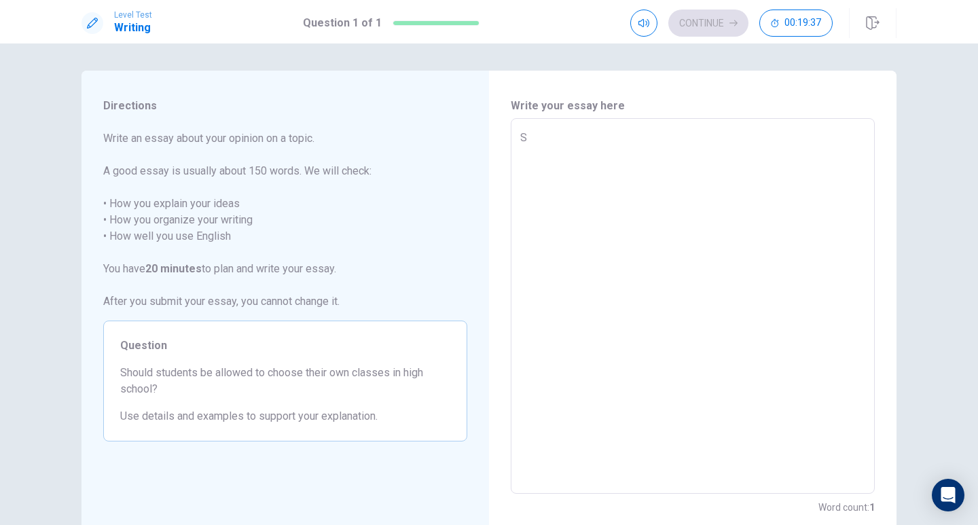
type textarea "x"
type textarea "I"
type textarea "x"
type textarea "I"
type textarea "x"
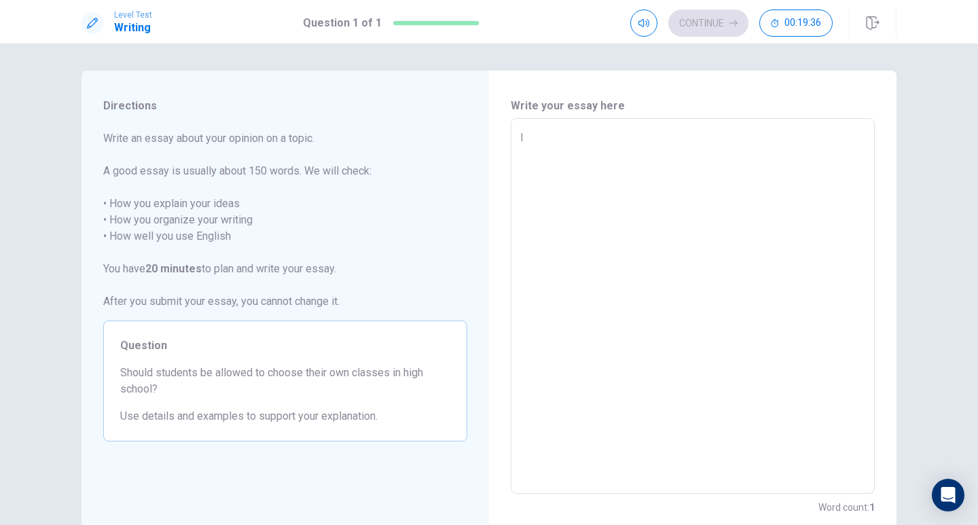
type textarea "I a"
type textarea "x"
type textarea "I am"
type textarea "x"
type textarea "I am"
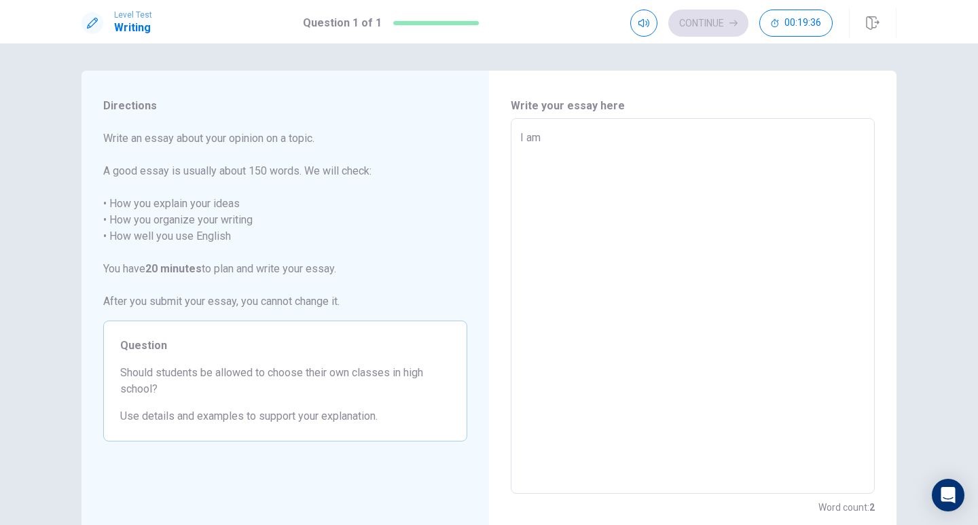
type textarea "x"
type textarea "I am i"
type textarea "x"
type textarea "I am in"
type textarea "x"
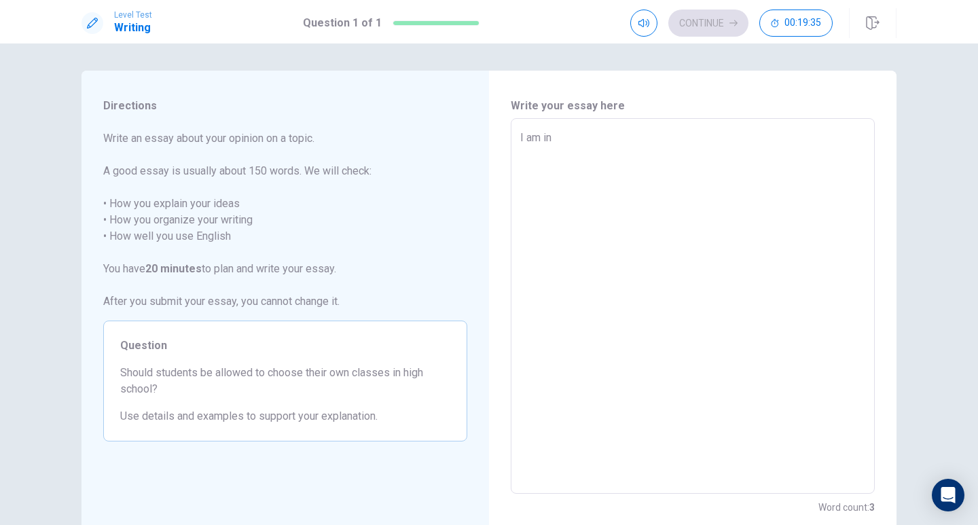
type textarea "I am inc"
type textarea "x"
type textarea "I am incl"
type textarea "x"
type textarea "I am incli"
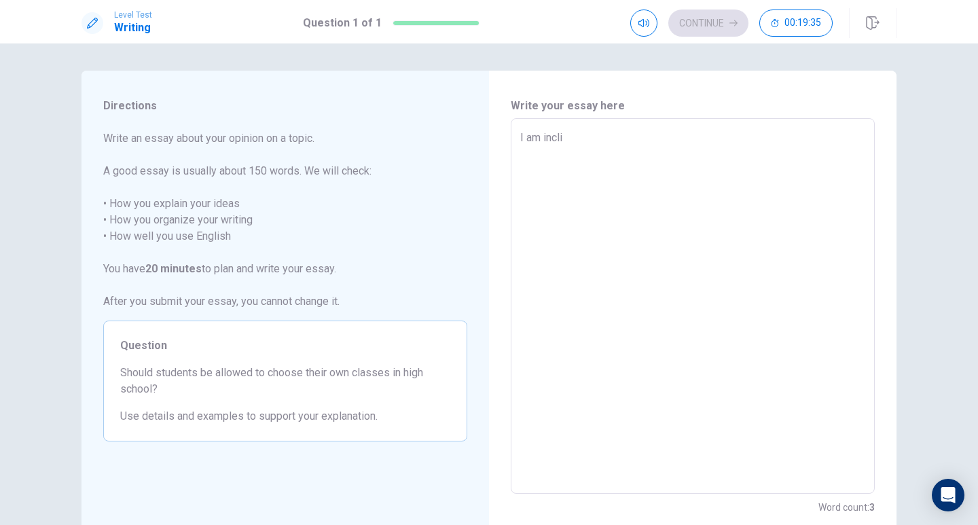
type textarea "x"
type textarea "I am inclin"
type textarea "x"
type textarea "I am incline"
type textarea "x"
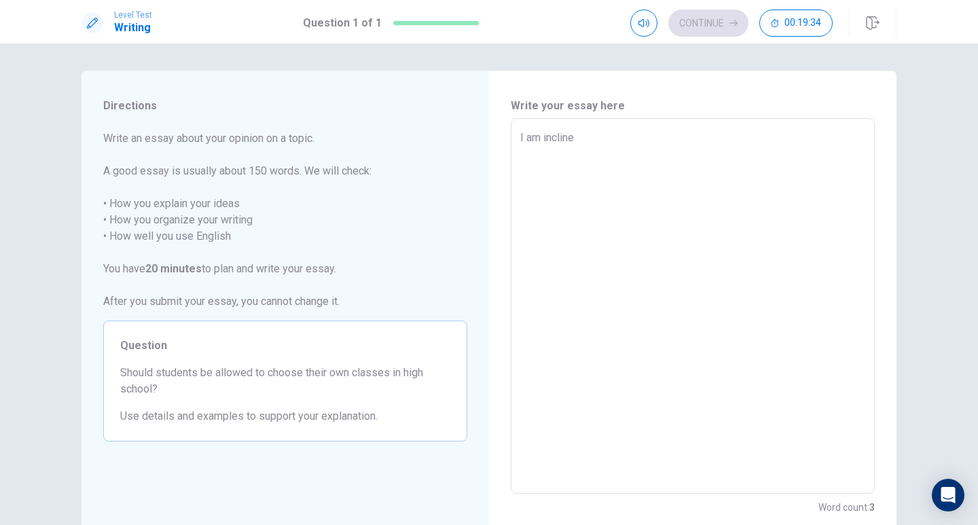
type textarea "I am inclined"
type textarea "x"
type textarea "I am inclined"
type textarea "x"
type textarea "I am inclined t"
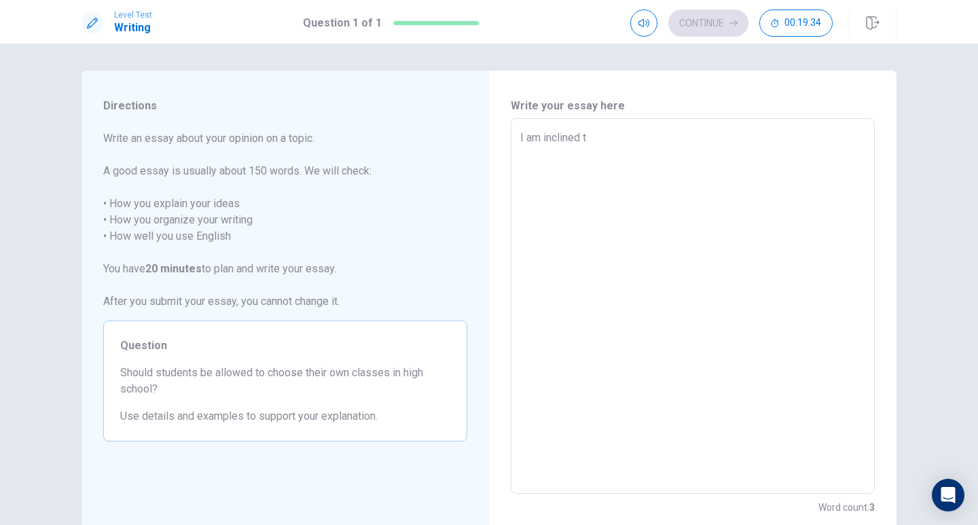
type textarea "x"
type textarea "I am inclined to"
type textarea "x"
type textarea "I am inclined to"
type textarea "x"
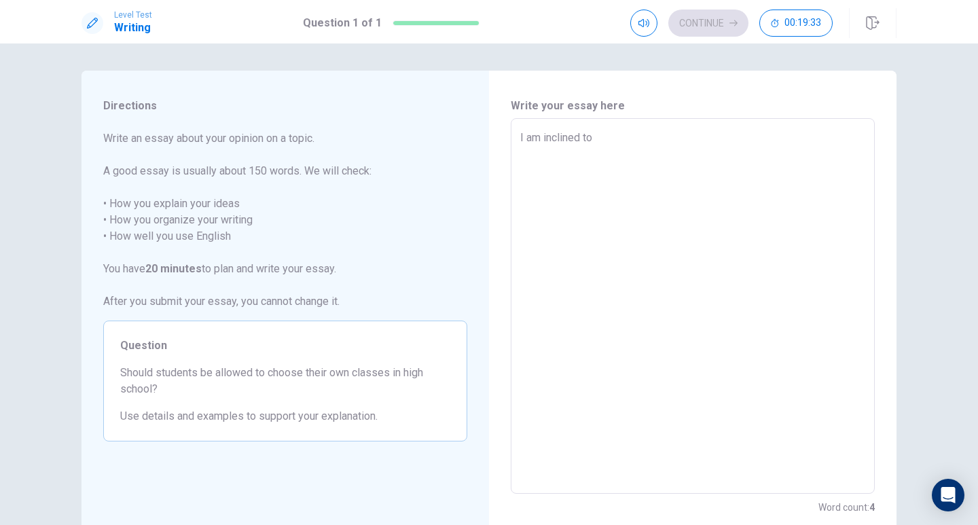
type textarea "I am inclined to b"
type textarea "x"
type textarea "I am inclined to be"
type textarea "x"
type textarea "I am inclined to bel"
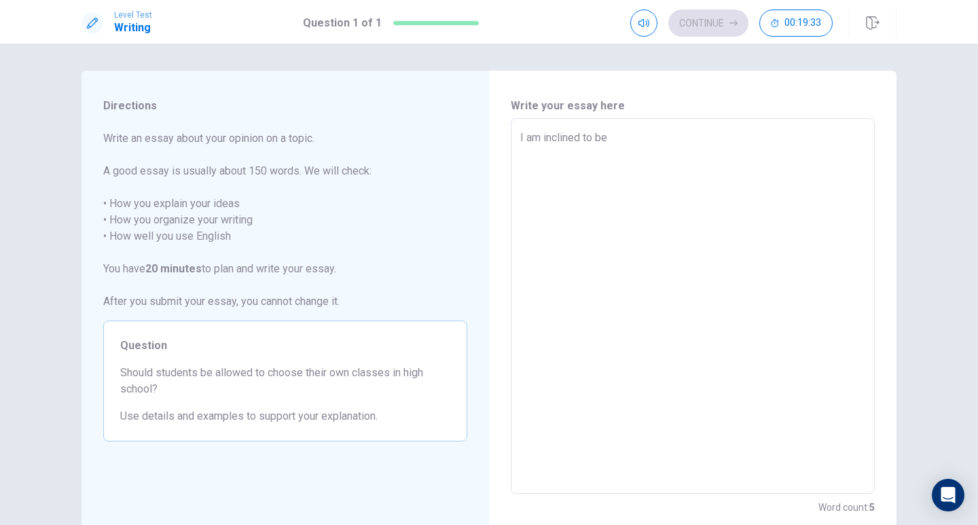
type textarea "x"
type textarea "I am inclined to beli"
type textarea "x"
type textarea "I am inclined to belie"
type textarea "x"
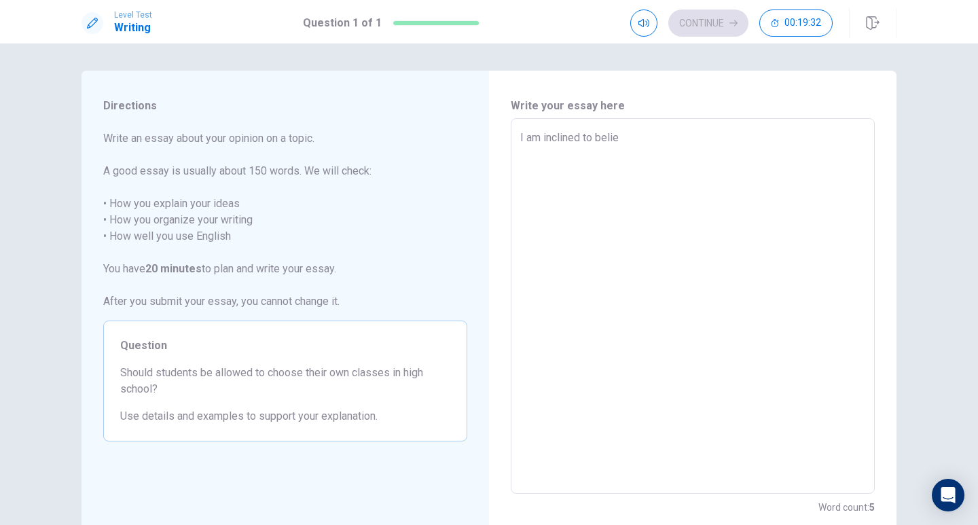
type textarea "I am inclined to believ"
type textarea "x"
type textarea "I am inclined to believe"
type textarea "x"
type textarea "I am inclined to believe"
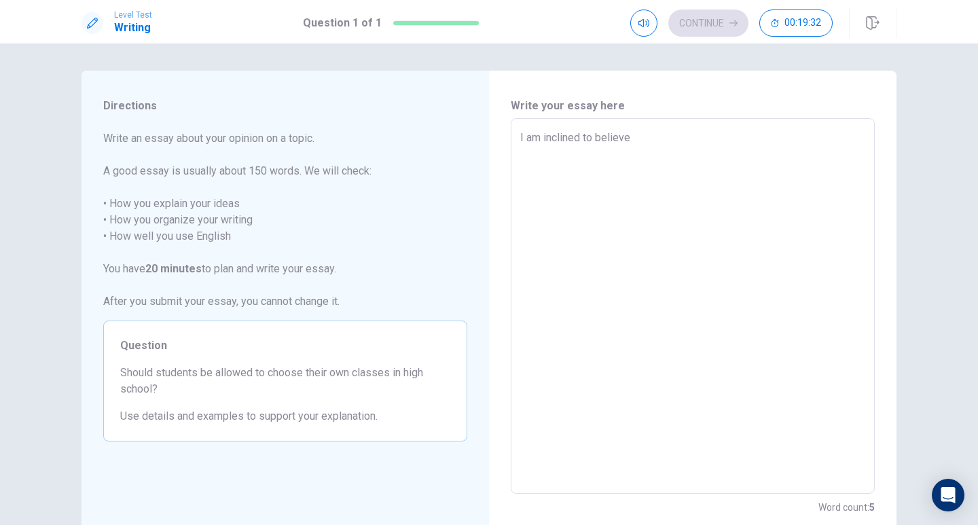
type textarea "x"
type textarea "I am inclined to believe t"
type textarea "x"
type textarea "I am inclined to believe th"
type textarea "x"
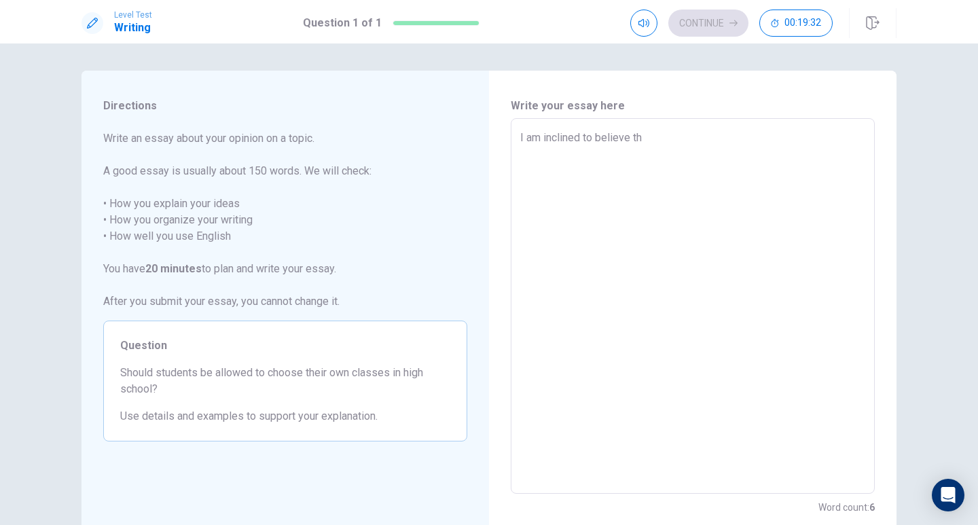
type textarea "I am inclined to believe tha"
type textarea "x"
type textarea "I am inclined to believe that"
type textarea "x"
type textarea "I am inclined to believe that"
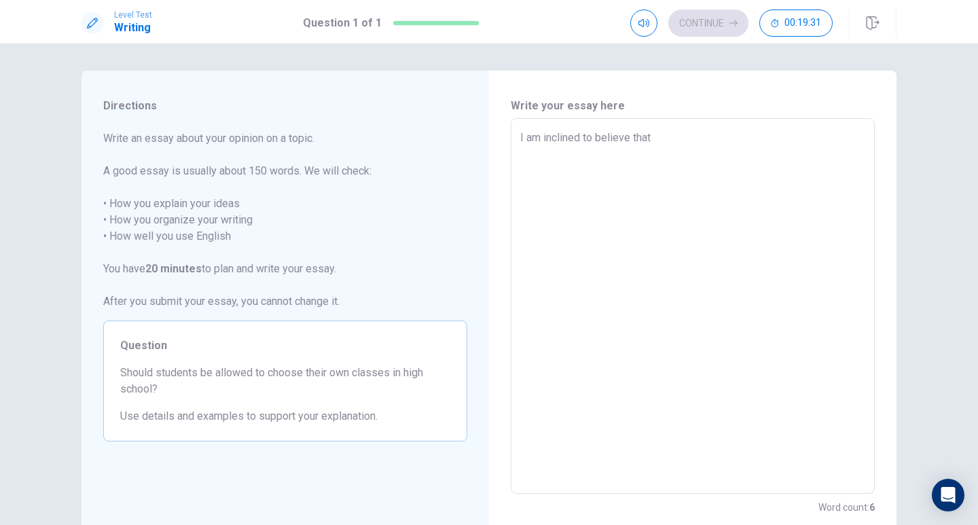
type textarea "x"
type textarea "I am inclined to believe that s"
type textarea "x"
type textarea "I am inclined to believe that st"
type textarea "x"
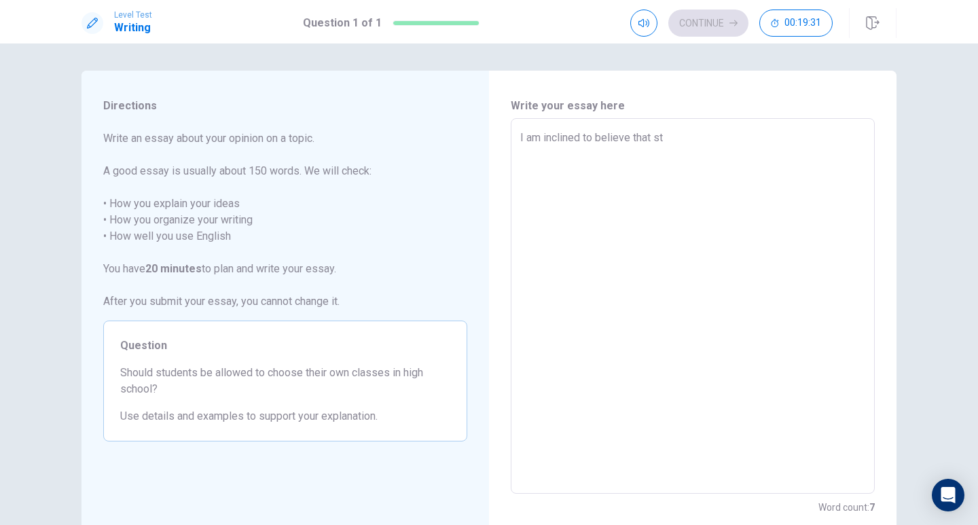
type textarea "I am inclined to believe that stu"
type textarea "x"
type textarea "I am inclined to believe that stud"
type textarea "x"
type textarea "I am inclined to believe that stude"
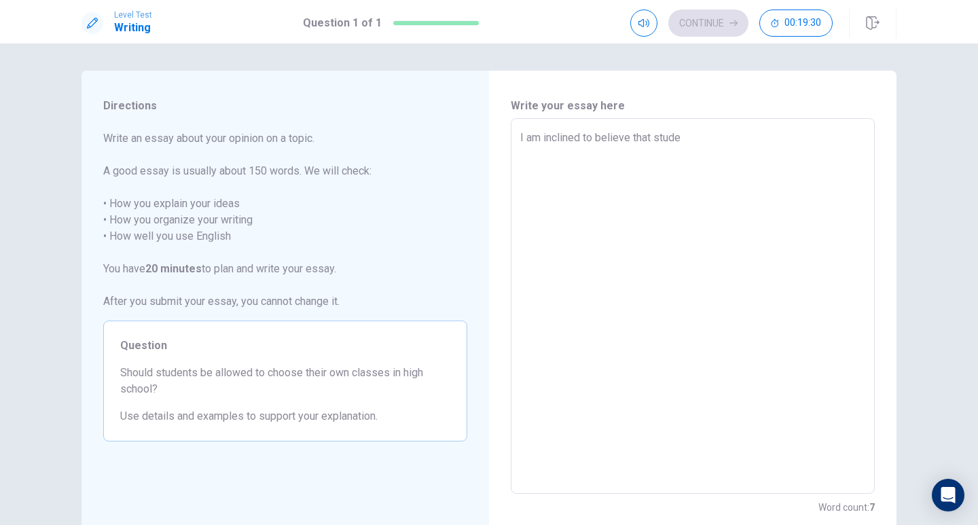
type textarea "x"
type textarea "I am inclined to believe that studen"
type textarea "x"
type textarea "I am inclined to believe that student"
type textarea "x"
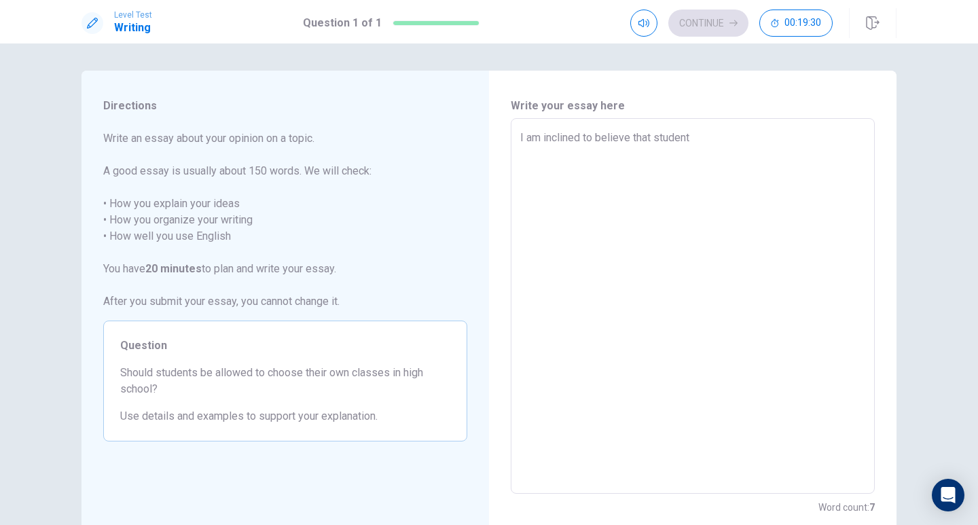
type textarea "I am inclined to believe that students"
type textarea "x"
type textarea "I am inclined to believe that students"
type textarea "x"
type textarea "I am inclined to believe that students s"
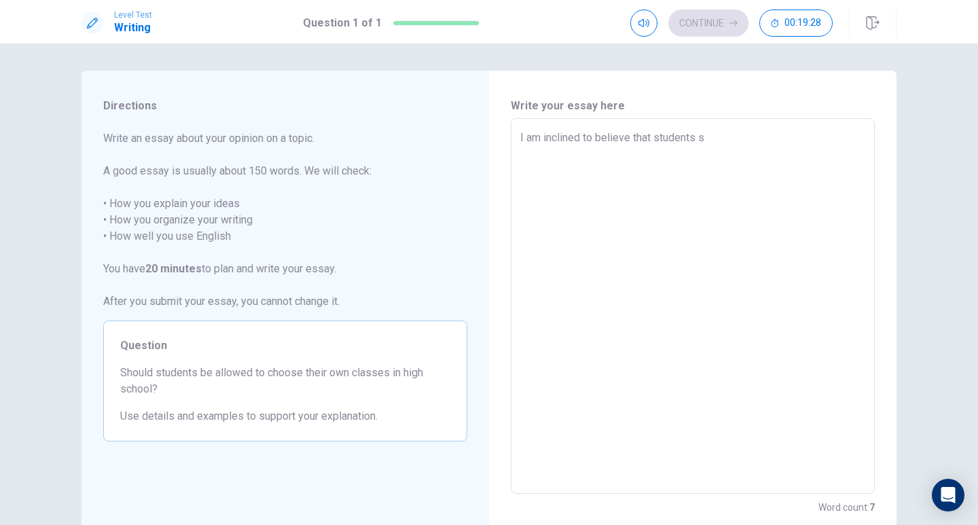
type textarea "x"
type textarea "I am inclined to believe that students sh"
type textarea "x"
type textarea "I am inclined to believe that students sho"
type textarea "x"
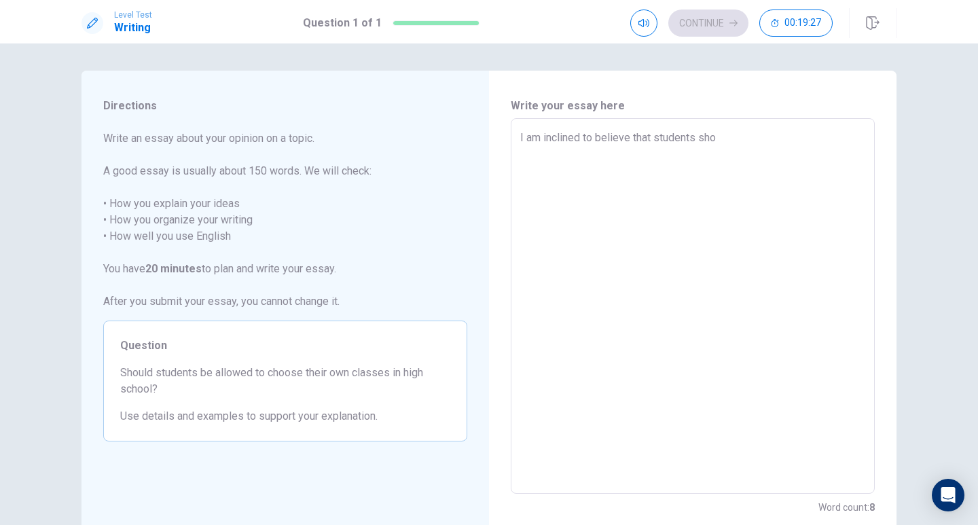
type textarea "I am inclined to believe that students shou"
type textarea "x"
type textarea "I am inclined to believe that students shoul"
type textarea "x"
type textarea "I am inclined to believe that students should"
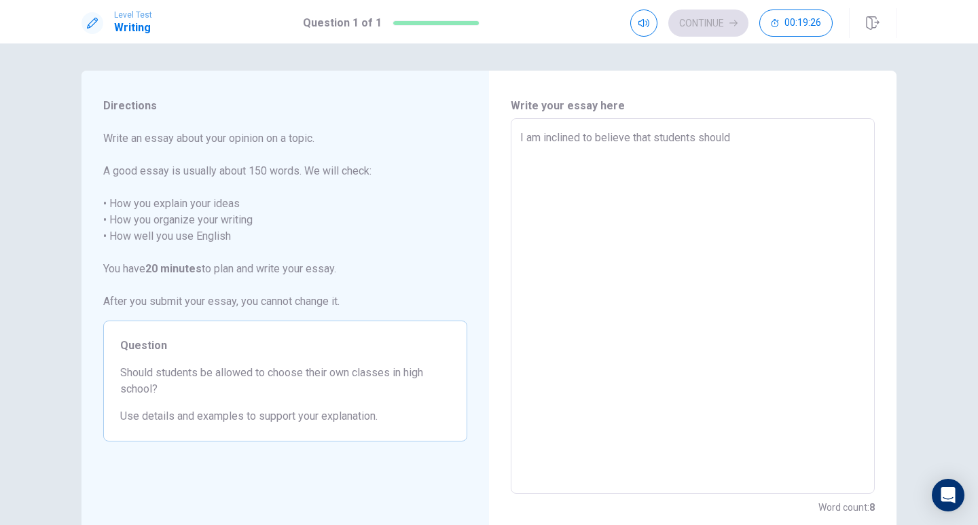
type textarea "x"
type textarea "I am inclined to believe that students should"
type textarea "x"
type textarea "I am inclined to believe that students should n"
type textarea "x"
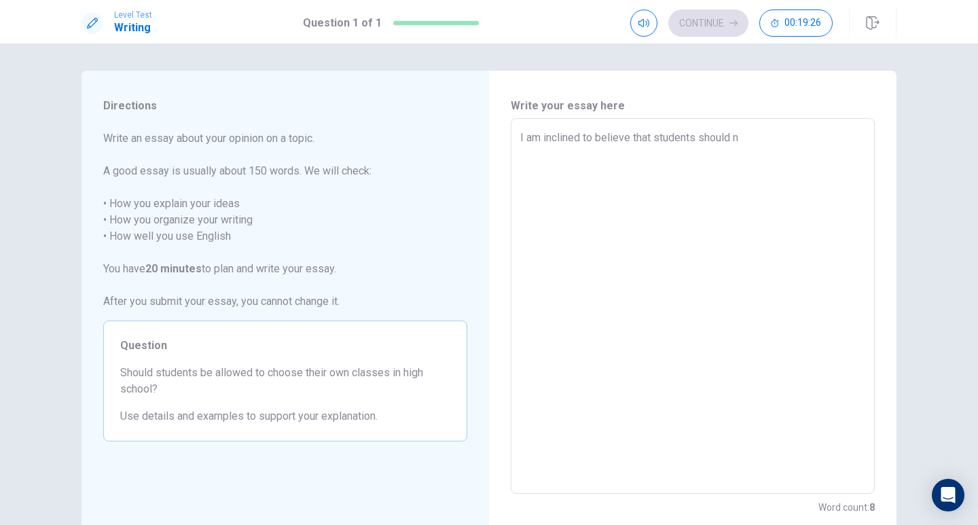
type textarea "I am inclined to believe that students should no"
type textarea "x"
type textarea "I am inclined to believe that students should not"
type textarea "x"
type textarea "I am inclined to believe that students should not"
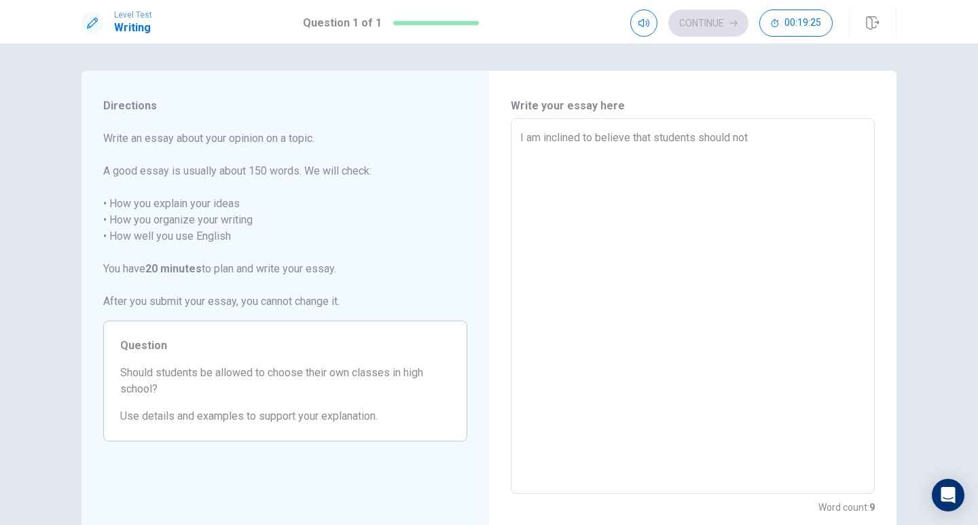
type textarea "x"
type textarea "I am inclined to believe that students should not b"
type textarea "x"
type textarea "I am inclined to believe that students should not be"
type textarea "x"
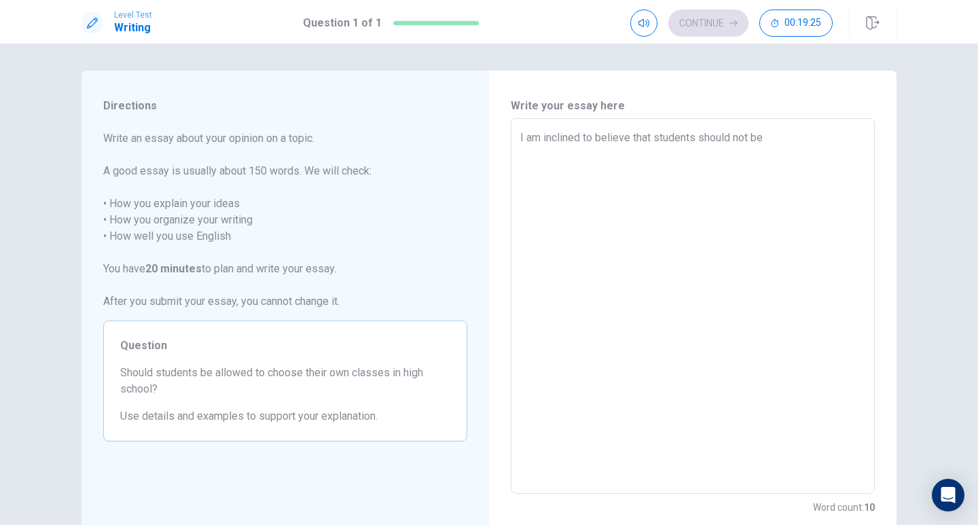
type textarea "I am inclined to believe that students should not be"
type textarea "x"
type textarea "I am inclined to believe that students should not be a"
type textarea "x"
type textarea "I am inclined to believe that students should not be al"
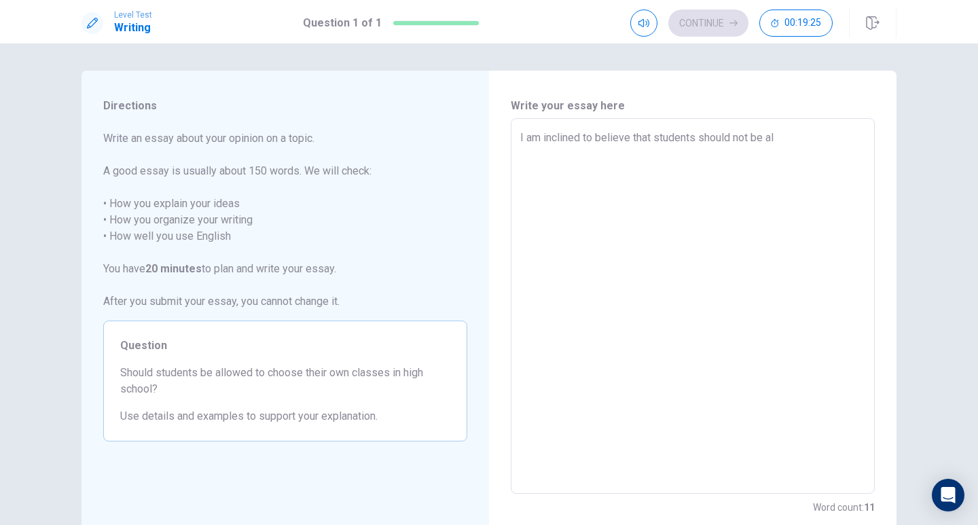
type textarea "x"
type textarea "I am inclined to believe that students should not be all"
type textarea "x"
type textarea "I am inclined to believe that students should not be allo"
type textarea "x"
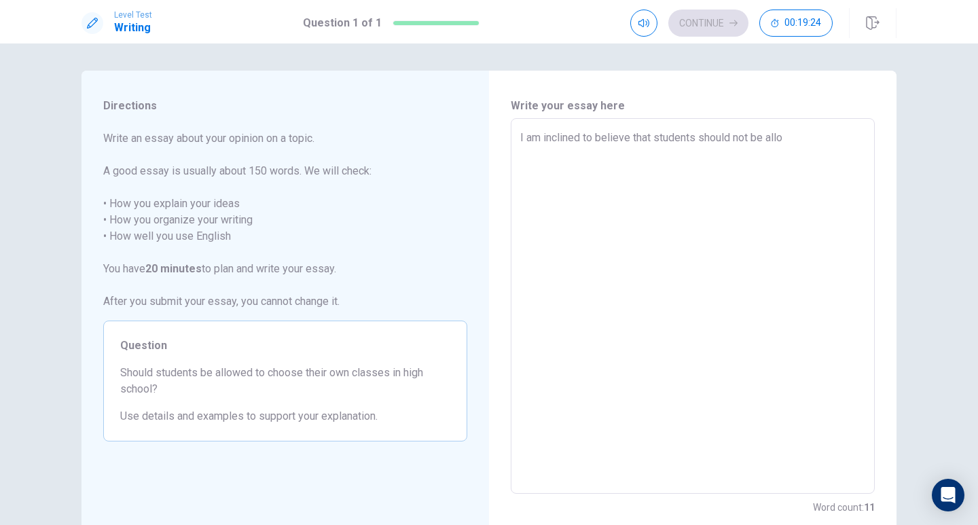
type textarea "I am inclined to believe that students should not be allow"
type textarea "x"
type textarea "I am inclined to believe that students should not be allowe"
type textarea "x"
type textarea "I am inclined to believe that students should not be allowed"
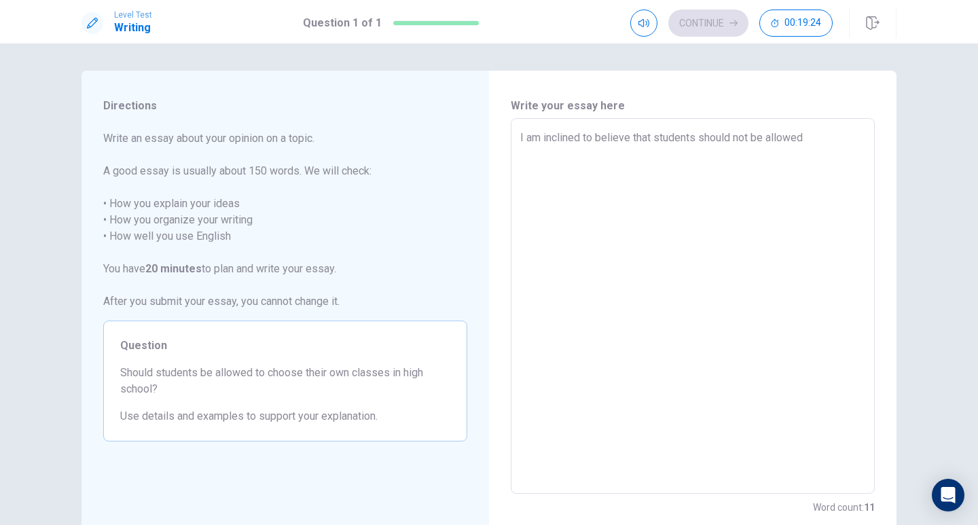
type textarea "x"
type textarea "I am inclined to believe that students should not be allowed"
type textarea "x"
type textarea "I am inclined to believe that students should not be allowed t"
type textarea "x"
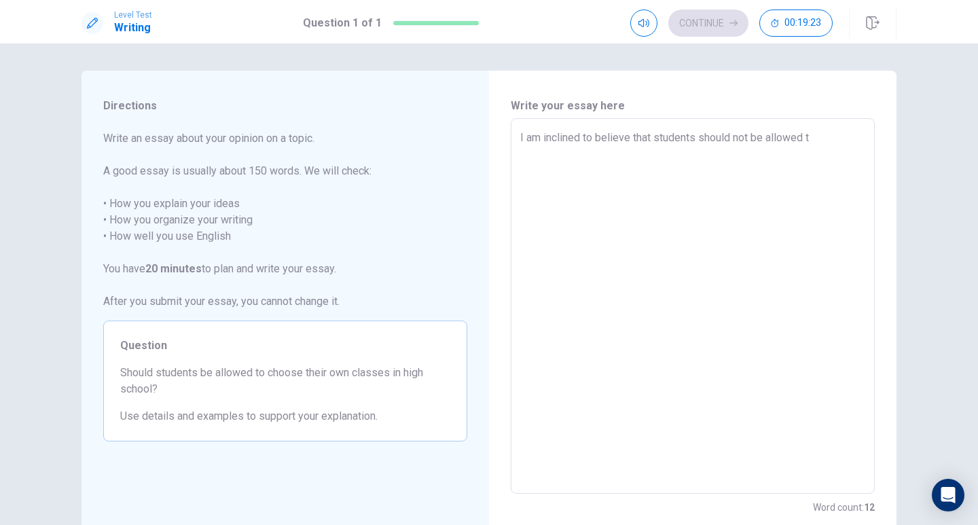
type textarea "I am inclined to believe that students should not be allowed to"
type textarea "x"
type textarea "I am inclined to believe that students should not be allowed to"
type textarea "x"
type textarea "I am inclined to believe that students should not be allowed to c"
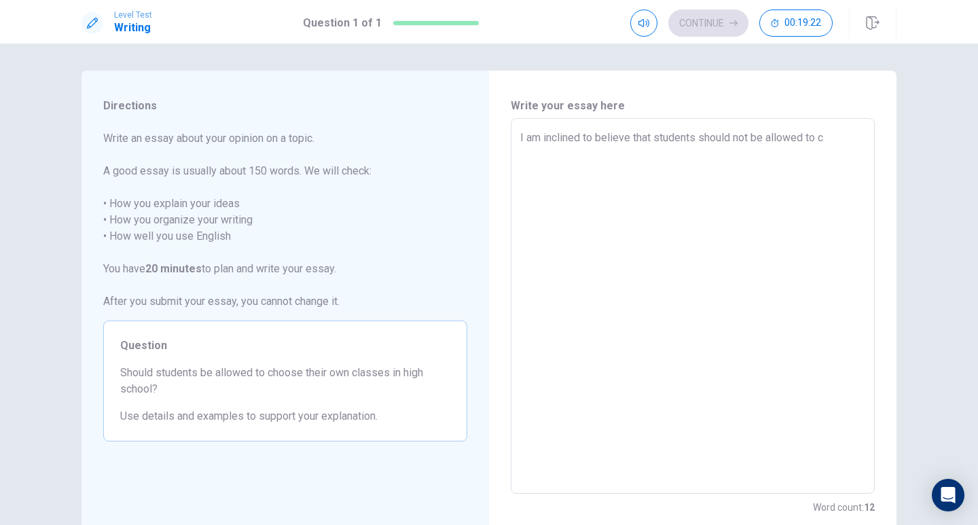
type textarea "x"
type textarea "I am inclined to believe that students should not be allowed to ch"
type textarea "x"
type textarea "I am inclined to believe that students should not be allowed to cho"
type textarea "x"
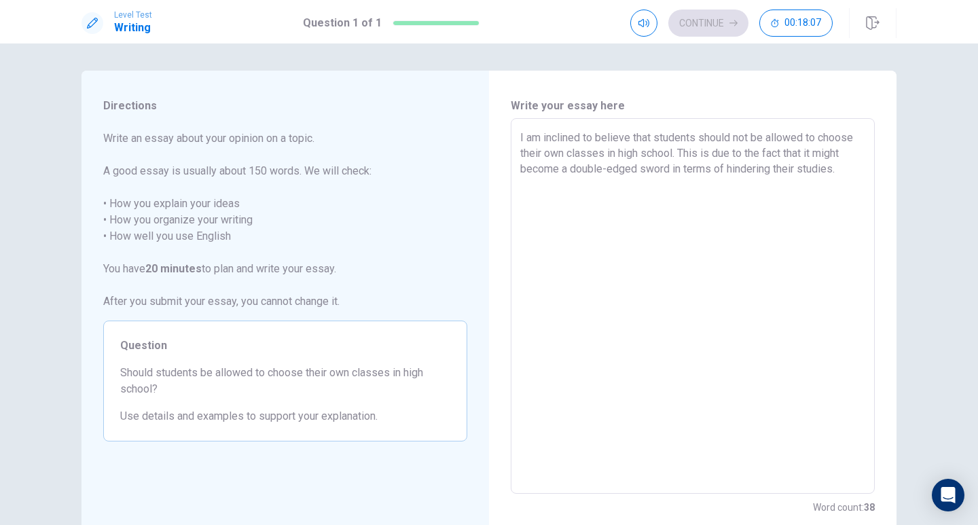
click at [835, 174] on textarea "I am inclined to believe that students should not be allowed to choose their ow…" at bounding box center [693, 306] width 345 height 353
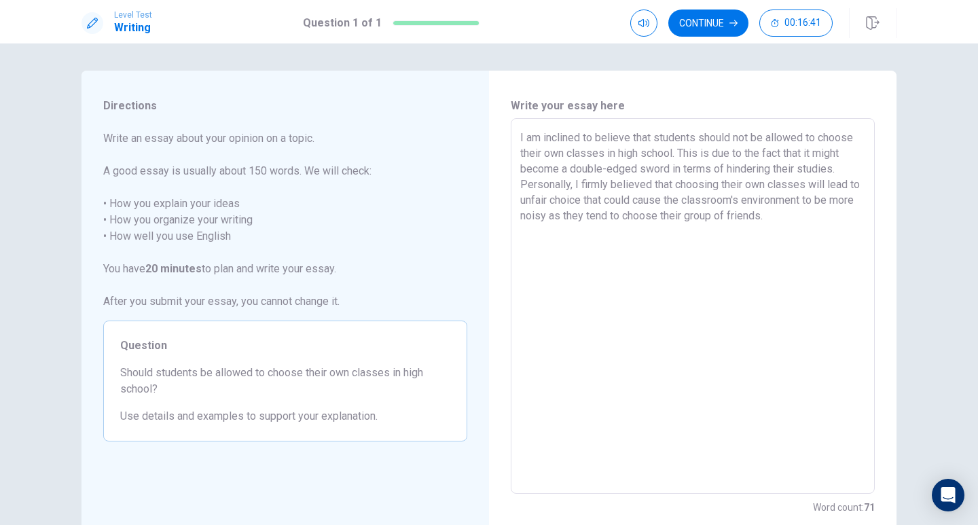
click at [550, 179] on textarea "I am inclined to believe that students should not be allowed to choose their ow…" at bounding box center [693, 306] width 345 height 353
click at [607, 189] on textarea "I am inclined to believe that students should not be allowed to choose their ow…" at bounding box center [693, 306] width 345 height 353
click at [796, 220] on textarea "I am inclined to believe that students should not be allowed to choose their ow…" at bounding box center [693, 306] width 345 height 353
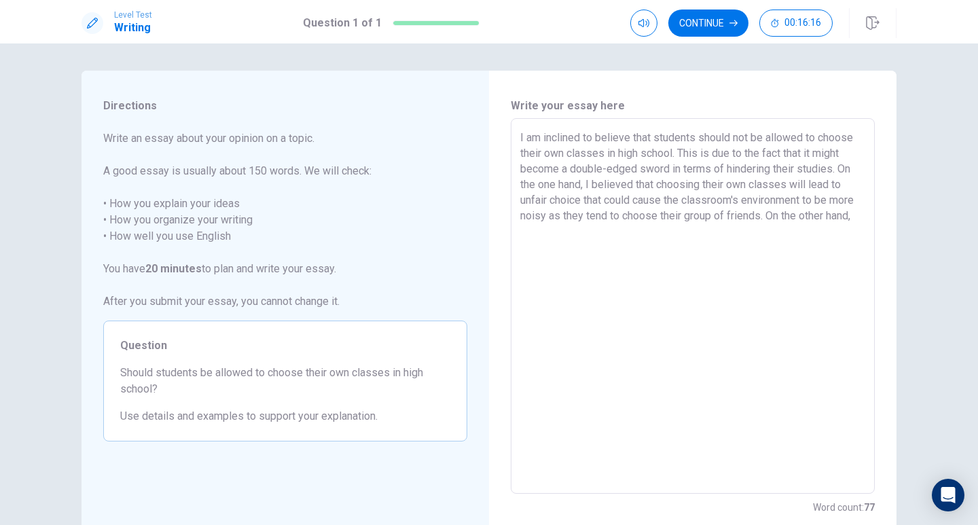
click at [738, 139] on textarea "I am inclined to believe that students should not be allowed to choose their ow…" at bounding box center [693, 306] width 345 height 353
drag, startPoint x: 733, startPoint y: 139, endPoint x: 748, endPoint y: 138, distance: 15.6
click at [748, 138] on textarea "I am inclined to believe that students should not be allowed to choose their ow…" at bounding box center [693, 306] width 345 height 353
click at [669, 154] on textarea "I am inclined to believe that students should be allowed to choose their own cl…" at bounding box center [693, 306] width 345 height 353
click at [672, 154] on textarea "I am inclined to believe that students should be allowed to choose their own cl…" at bounding box center [693, 306] width 345 height 353
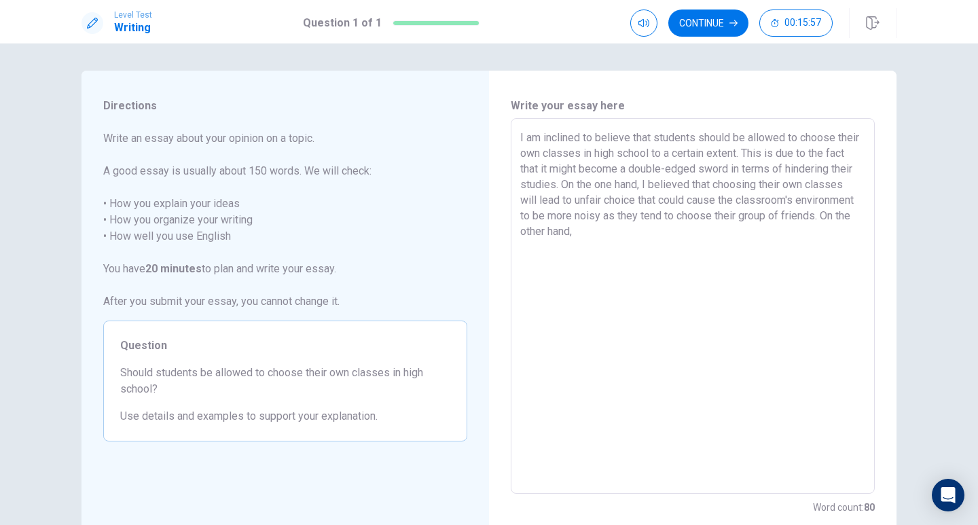
click at [706, 227] on textarea "I am inclined to believe that students should be allowed to choose their own cl…" at bounding box center [693, 306] width 345 height 353
click at [550, 234] on textarea "I am inclined to believe that students should be allowed to choose their own cl…" at bounding box center [693, 306] width 345 height 353
click at [757, 231] on textarea "I am inclined to believe that students should be allowed to choose their own cl…" at bounding box center [693, 306] width 345 height 353
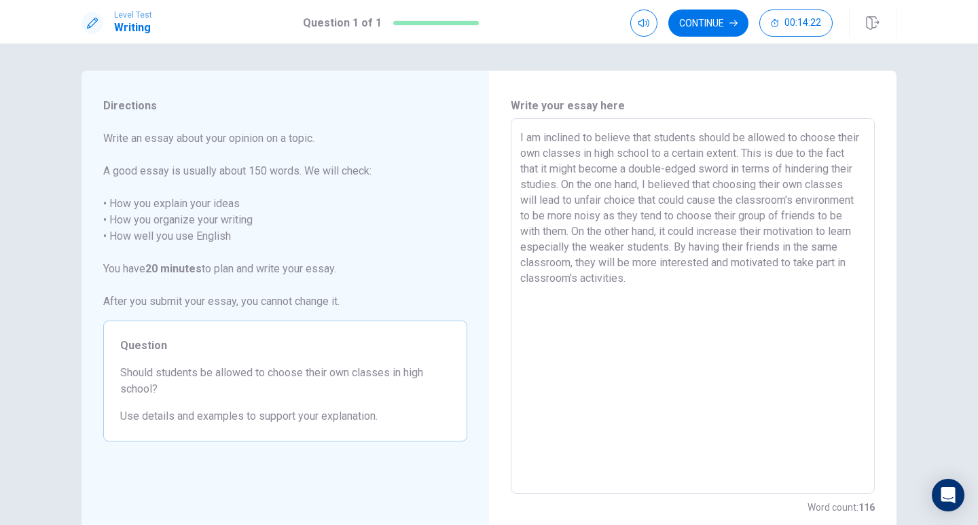
click at [674, 153] on textarea "I am inclined to believe that students should be allowed to choose their own cl…" at bounding box center [693, 306] width 345 height 353
click at [521, 236] on textarea "I am inclined to believe that students should be allowed to choose their own cl…" at bounding box center [693, 306] width 345 height 353
click at [727, 234] on textarea "I am inclined to believe that students should be allowed to choose their own cl…" at bounding box center [693, 306] width 345 height 353
click at [728, 233] on textarea "I am inclined to believe that students should be allowed to choose their own cl…" at bounding box center [693, 306] width 345 height 353
click at [761, 281] on textarea "I am inclined to believe that students should be allowed to choose their own cl…" at bounding box center [693, 306] width 345 height 353
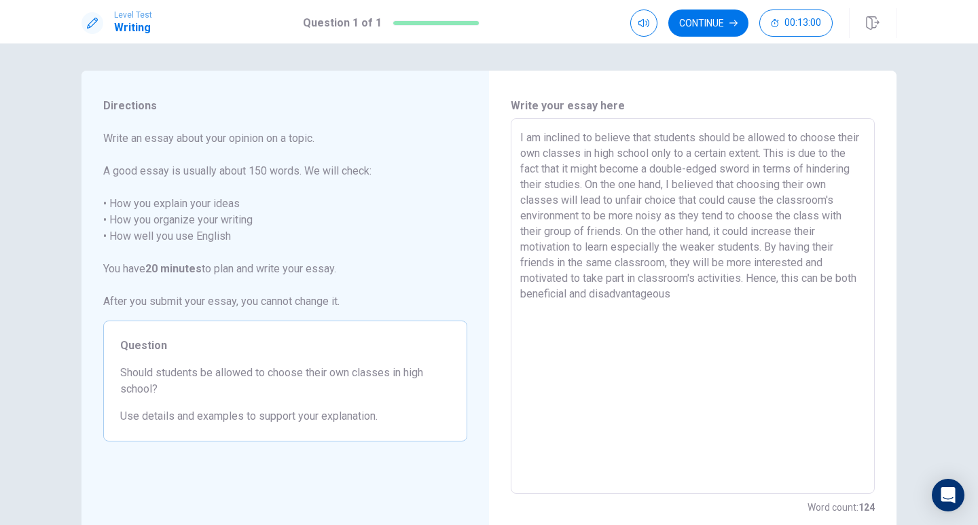
click at [572, 294] on textarea "I am inclined to believe that students should be allowed to choose their own cl…" at bounding box center [693, 306] width 345 height 353
click at [716, 301] on textarea "I am inclined to believe that students should be allowed to choose their own cl…" at bounding box center [693, 306] width 345 height 353
click at [725, 219] on textarea "I am inclined to believe that students should be allowed to choose their own cl…" at bounding box center [693, 306] width 345 height 353
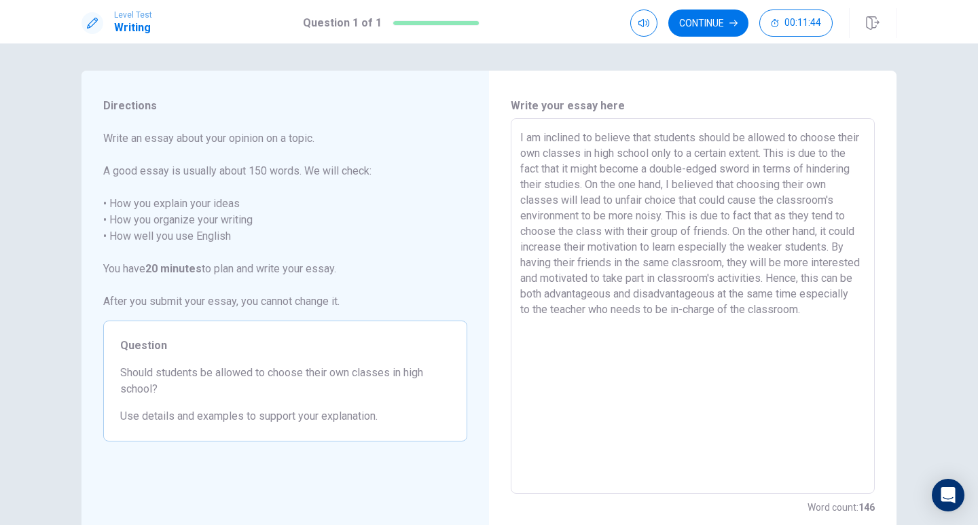
click at [843, 216] on textarea "I am inclined to believe that students should be allowed to choose their own cl…" at bounding box center [693, 306] width 345 height 353
click at [852, 215] on textarea "I am inclined to believe that students should be allowed to choose their own cl…" at bounding box center [693, 306] width 345 height 353
click at [859, 216] on textarea "I am inclined to believe that students should be allowed to choose their own cl…" at bounding box center [693, 306] width 345 height 353
click at [849, 280] on textarea "I am inclined to believe that students should be allowed to choose their own cl…" at bounding box center [693, 306] width 345 height 353
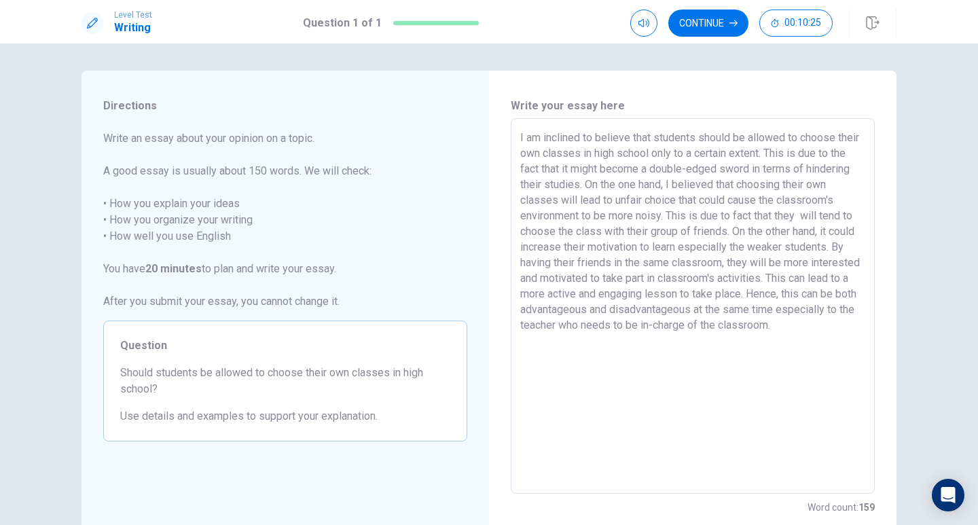
click at [561, 313] on textarea "I am inclined to believe that students should be allowed to choose their own cl…" at bounding box center [693, 306] width 345 height 353
click at [581, 345] on textarea "I am inclined to believe that students should be allowed to choose their own cl…" at bounding box center [693, 306] width 345 height 353
click at [703, 231] on textarea "I am inclined to believe that students should be allowed to choose their own cl…" at bounding box center [693, 306] width 345 height 353
click at [708, 16] on button "Continue" at bounding box center [709, 23] width 80 height 27
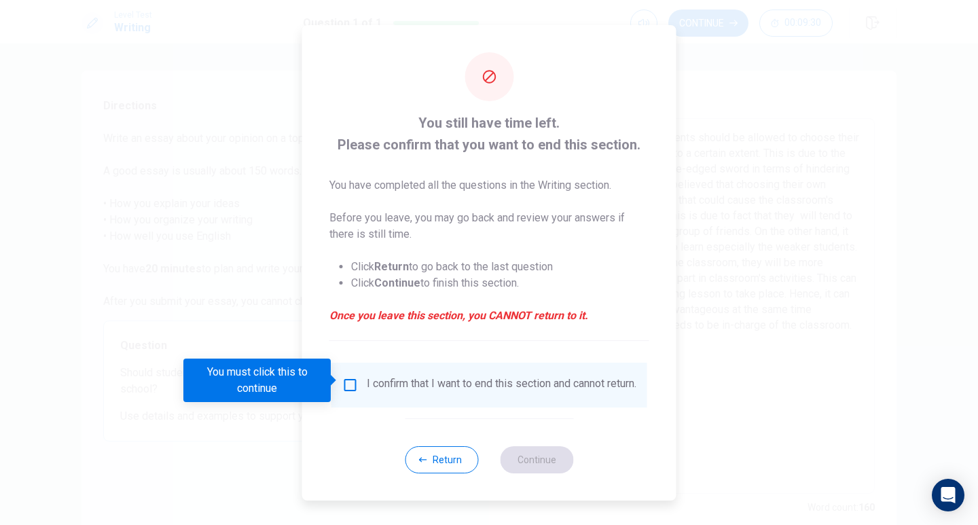
click at [378, 391] on div "I confirm that I want to end this section and cannot return." at bounding box center [502, 385] width 270 height 16
click at [351, 379] on input "You must click this to continue" at bounding box center [350, 385] width 16 height 16
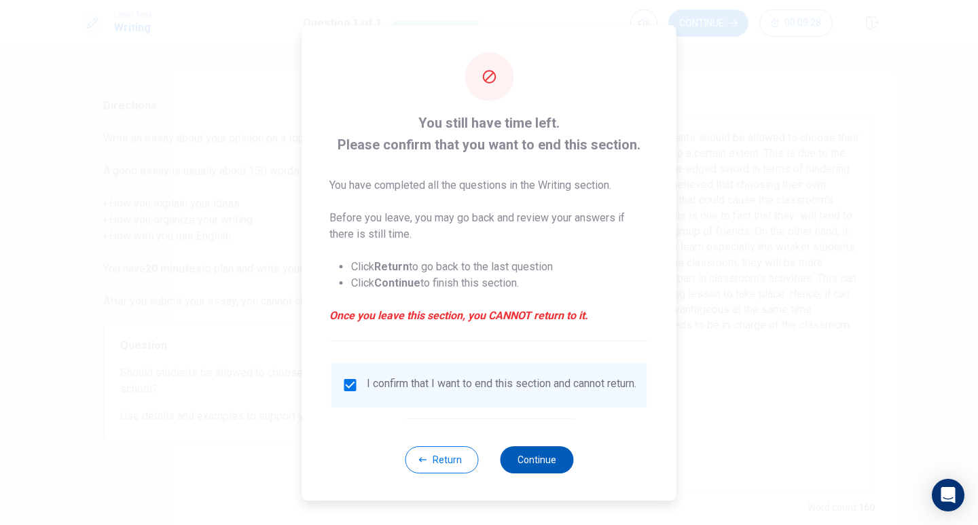
click at [509, 459] on button "Continue" at bounding box center [536, 459] width 73 height 27
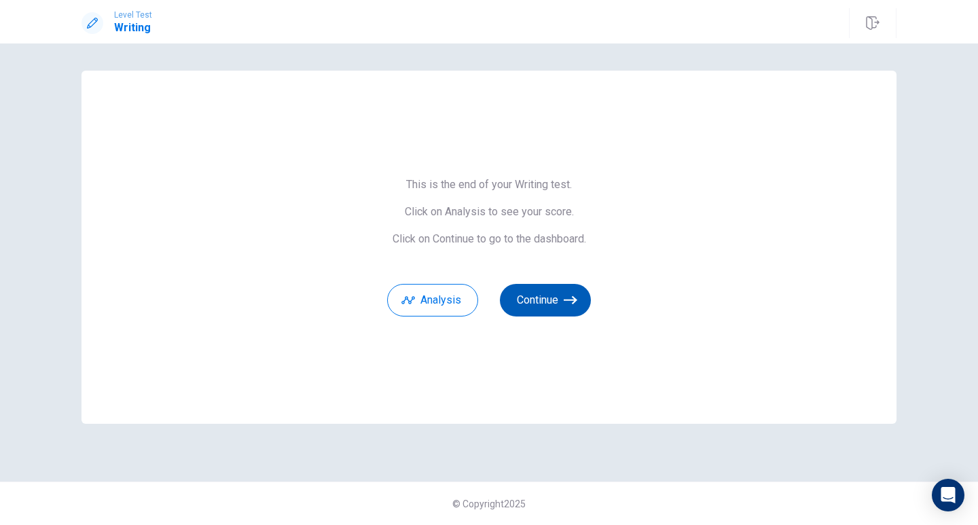
click at [551, 302] on button "Continue" at bounding box center [545, 300] width 91 height 33
